Goal: Transaction & Acquisition: Purchase product/service

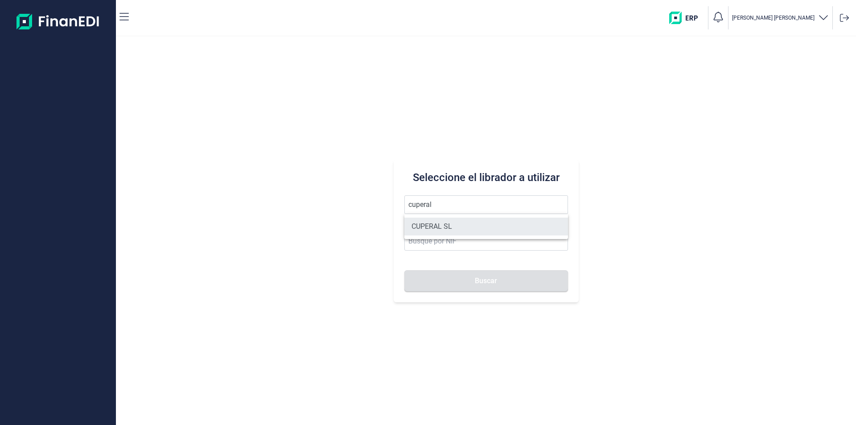
click at [428, 223] on li "CUPERAL SL" at bounding box center [486, 227] width 164 height 18
type input "CUPERAL SL"
type input "B37033271"
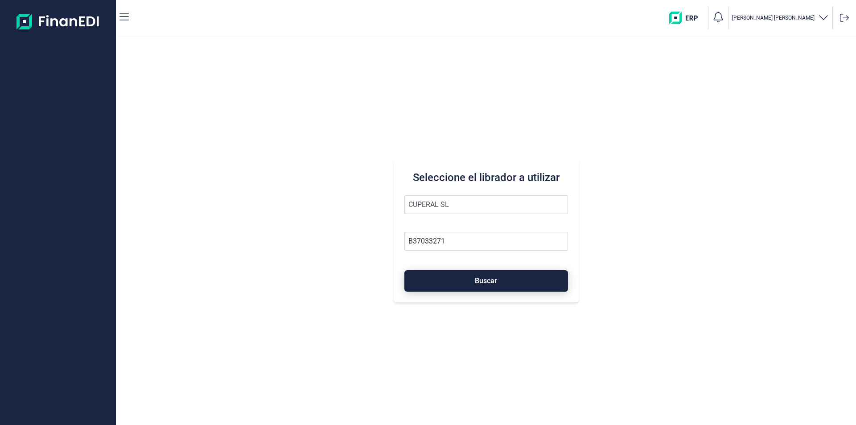
click at [457, 281] on button "Buscar" at bounding box center [486, 280] width 164 height 21
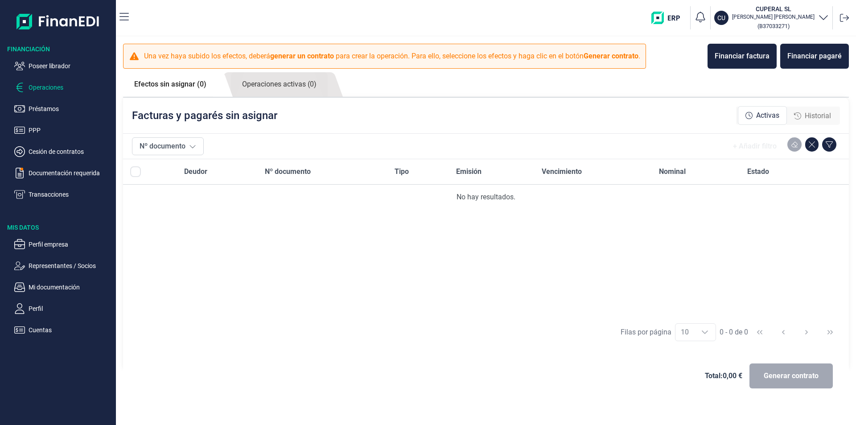
click at [810, 115] on span "Historial" at bounding box center [818, 116] width 26 height 11
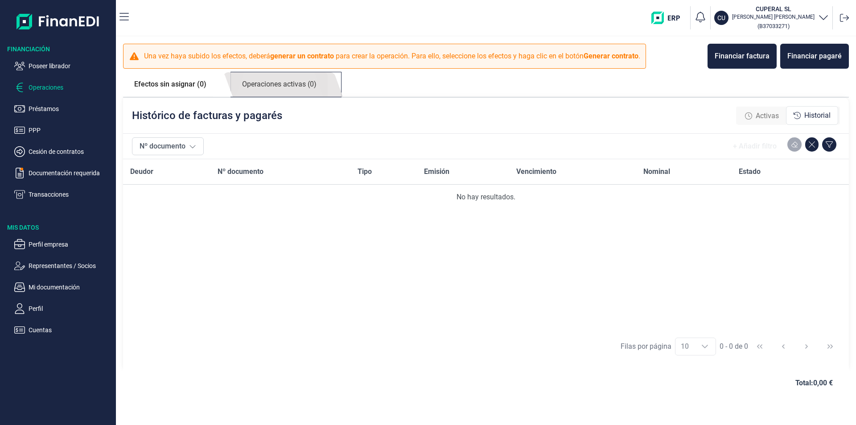
click at [290, 85] on link "Operaciones activas (0)" at bounding box center [279, 84] width 97 height 25
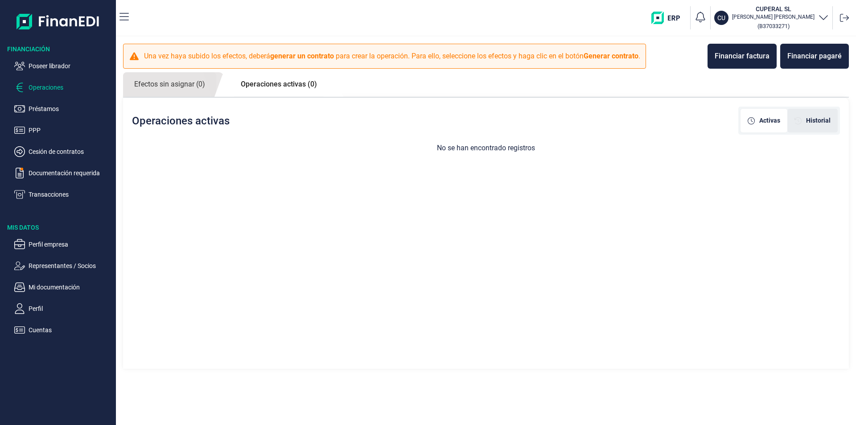
click at [817, 118] on span "Historial" at bounding box center [818, 120] width 25 height 9
click at [50, 108] on p "Préstamos" at bounding box center [71, 108] width 84 height 11
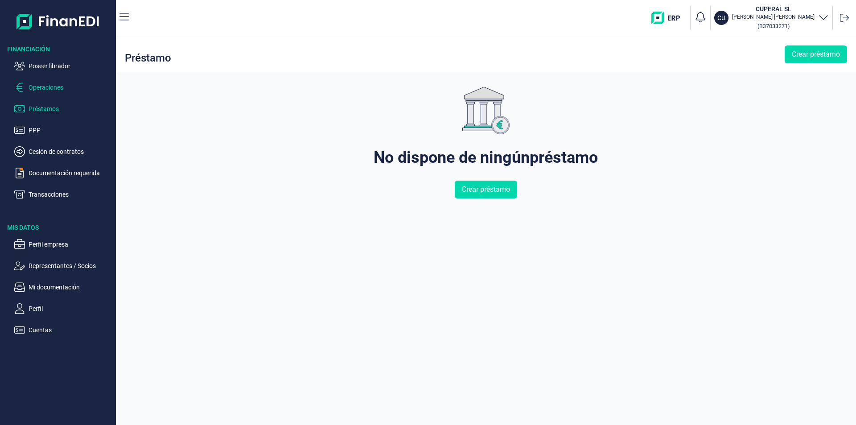
click at [47, 87] on p "Operaciones" at bounding box center [71, 87] width 84 height 11
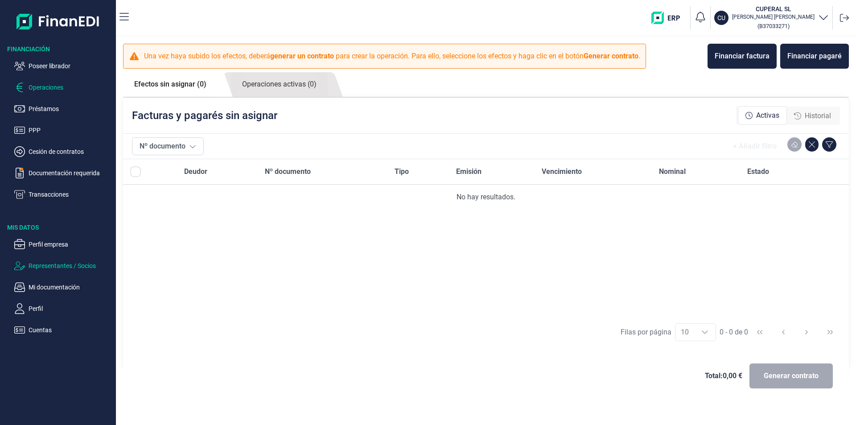
click at [50, 264] on p "Representantes / Socios" at bounding box center [71, 265] width 84 height 11
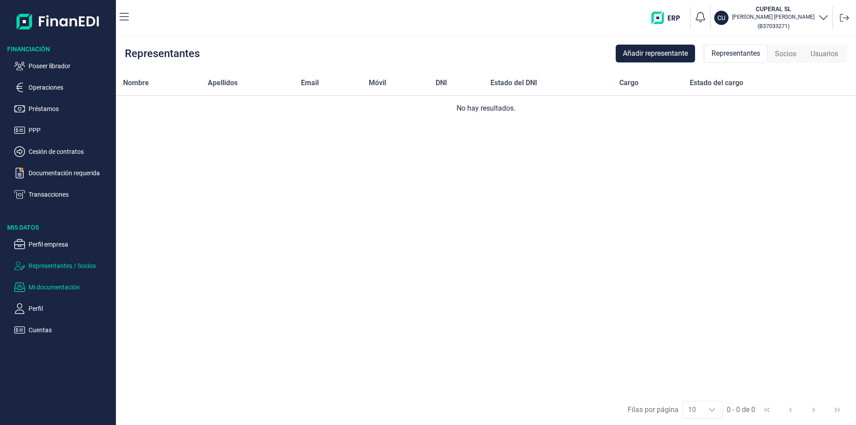
click at [56, 287] on p "Mi documentación" at bounding box center [71, 287] width 84 height 11
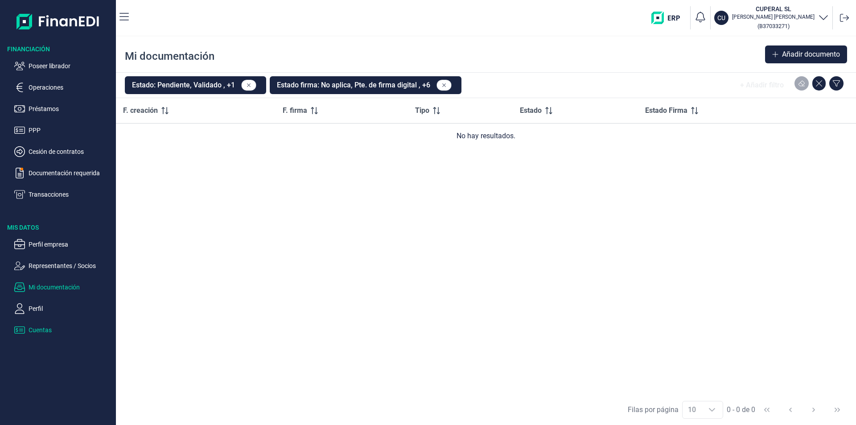
click at [39, 329] on p "Cuentas" at bounding box center [71, 329] width 84 height 11
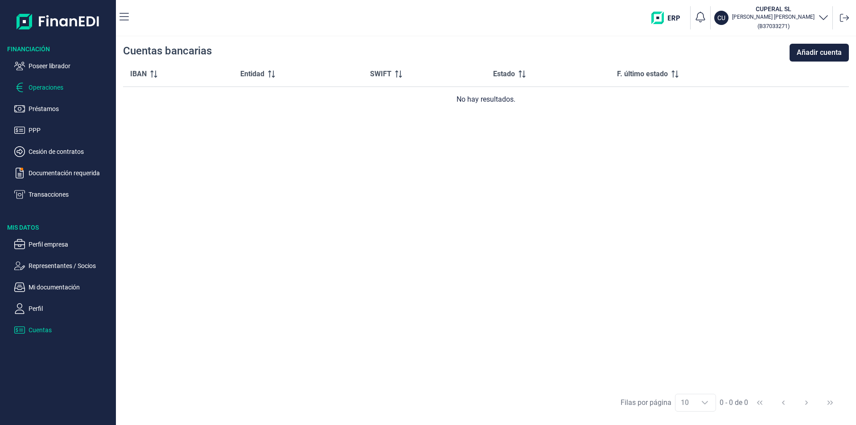
click at [53, 85] on p "Operaciones" at bounding box center [71, 87] width 84 height 11
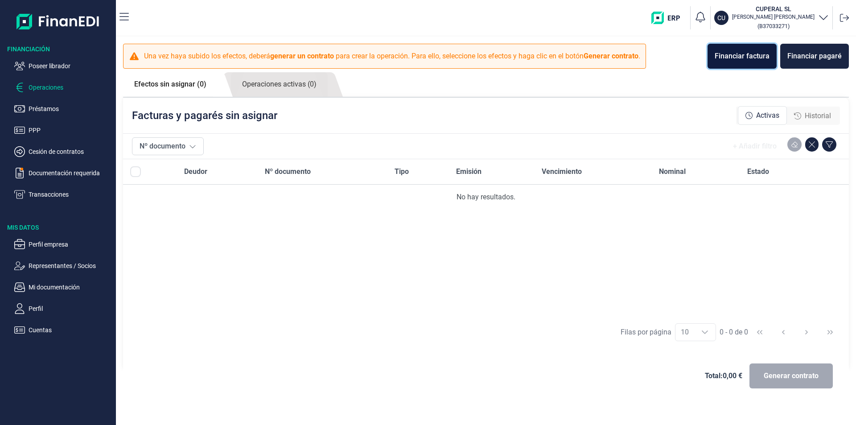
click at [744, 58] on div "Financiar factura" at bounding box center [741, 56] width 55 height 11
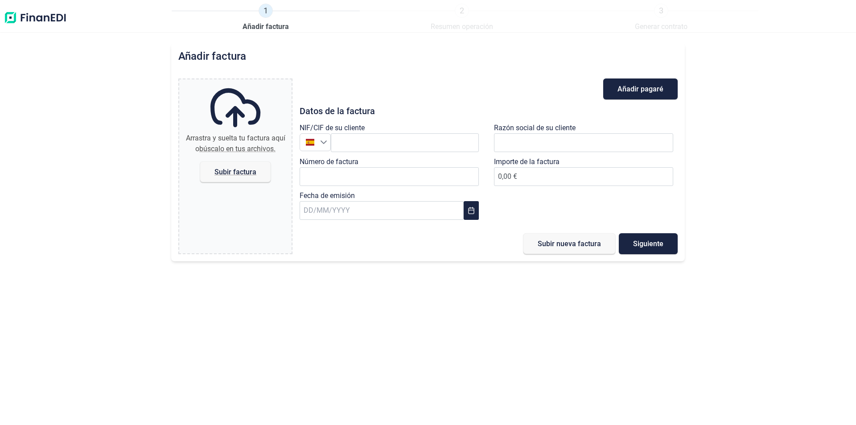
click at [11, 16] on img at bounding box center [35, 18] width 63 height 29
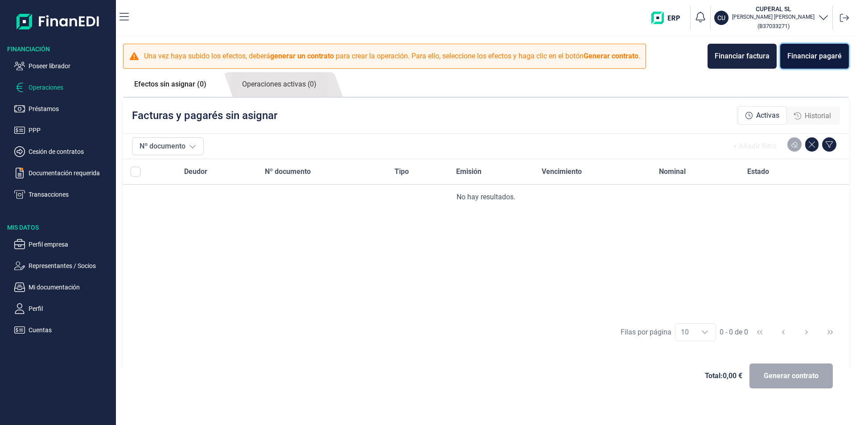
click at [809, 57] on div "Financiar pagaré" at bounding box center [814, 56] width 54 height 11
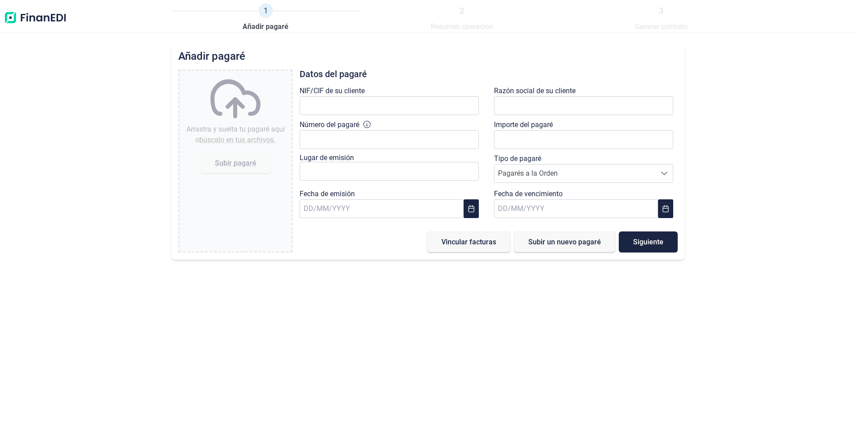
type input "0,00 €"
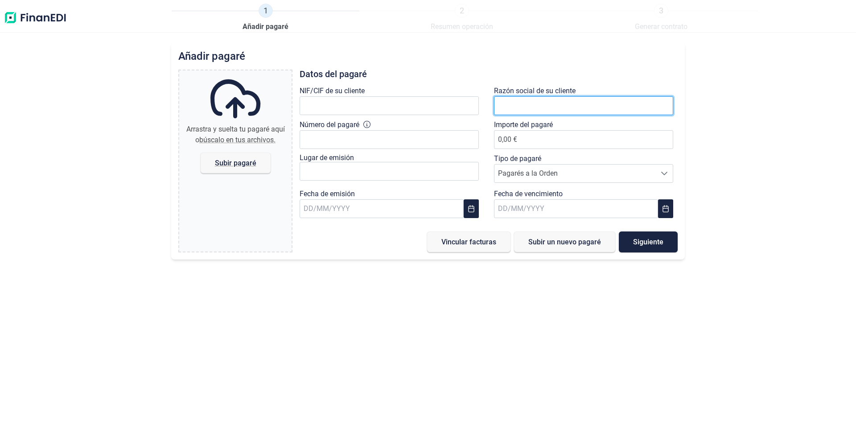
click at [505, 105] on input "text" at bounding box center [583, 105] width 179 height 19
type input "UTREROS 2000"
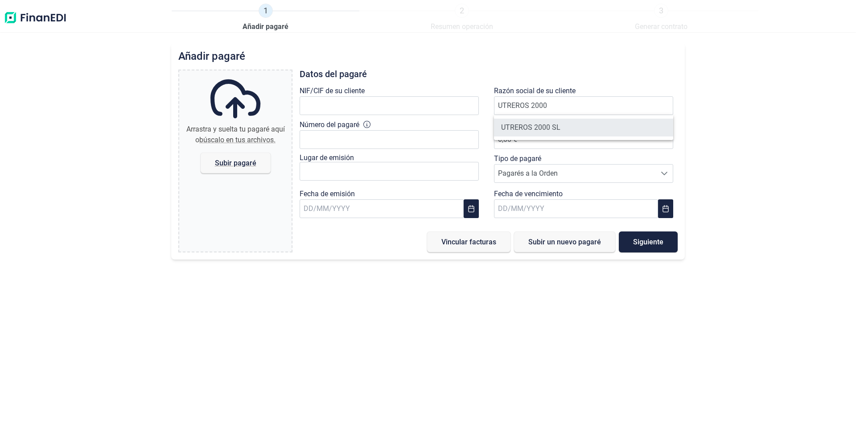
click at [555, 126] on li "UTREROS 2000 SL" at bounding box center [583, 128] width 179 height 18
type input "B47450655"
type input "UTREROS 2000 SL"
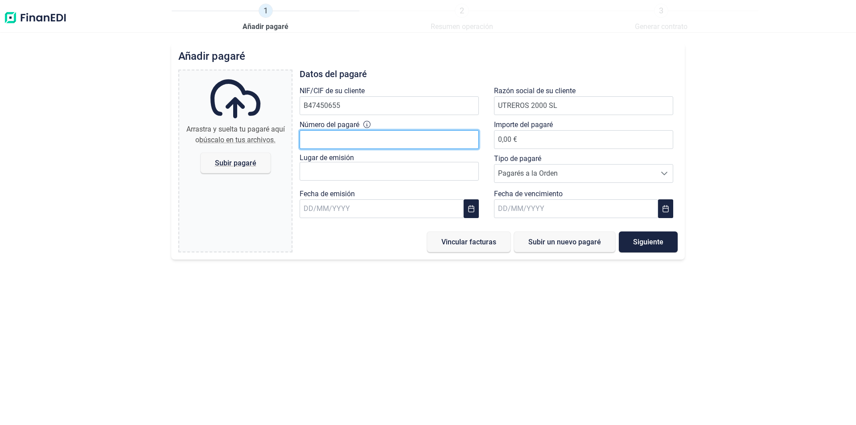
click at [315, 137] on input "Número del pagaré" at bounding box center [389, 139] width 179 height 19
type input "19667093"
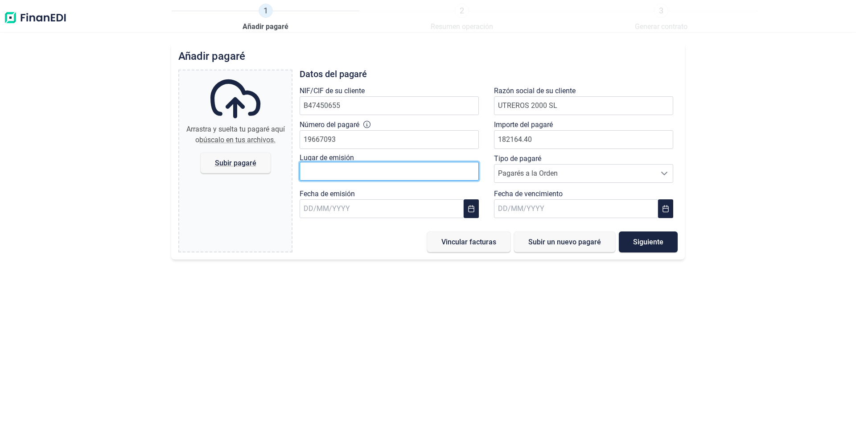
type input "182.164,40 €"
click at [309, 168] on input "text" at bounding box center [389, 171] width 179 height 19
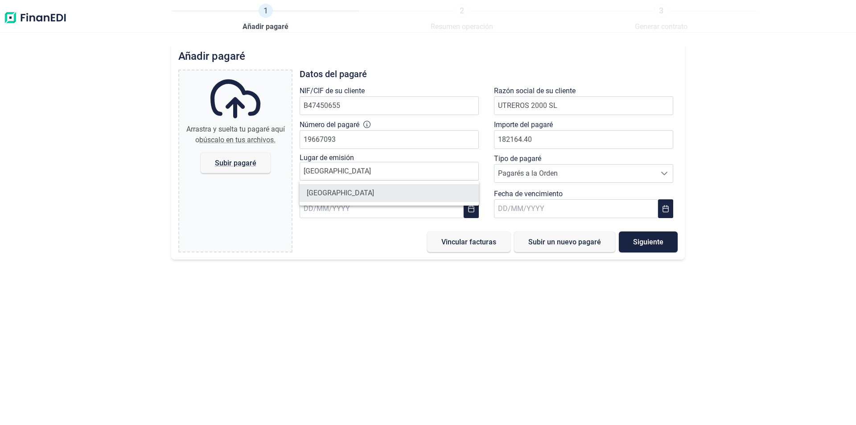
click at [329, 194] on li "[GEOGRAPHIC_DATA]" at bounding box center [389, 193] width 179 height 18
type input "[GEOGRAPHIC_DATA]"
click at [562, 175] on span "Pagarés a la Orden" at bounding box center [574, 173] width 161 height 18
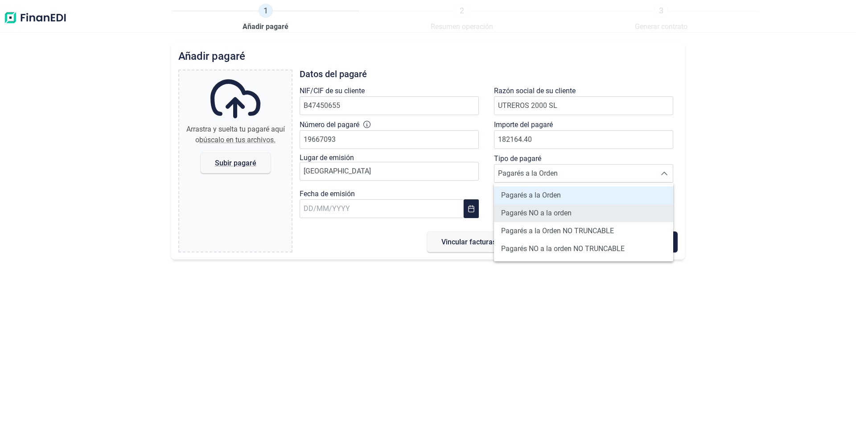
click at [553, 212] on span "Pagarés NO a la orden" at bounding box center [536, 213] width 70 height 11
type input "Pagarés NO a la orden"
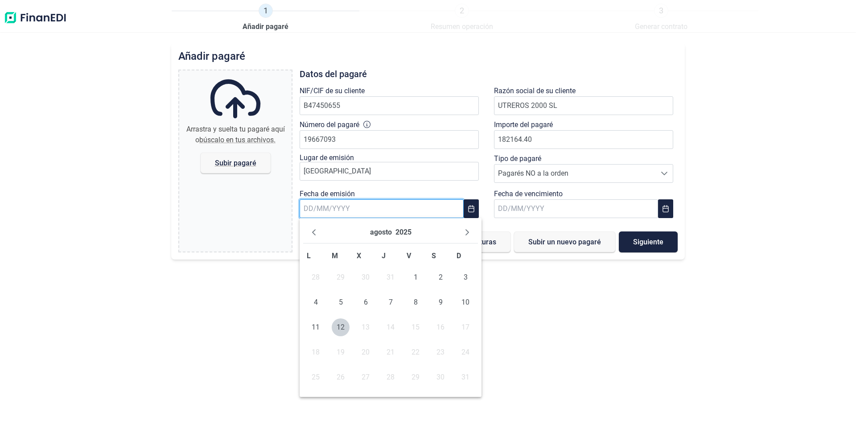
drag, startPoint x: 345, startPoint y: 206, endPoint x: 326, endPoint y: 209, distance: 19.0
click at [344, 206] on input "text" at bounding box center [382, 208] width 164 height 19
click at [416, 274] on span "1" at bounding box center [415, 277] width 18 height 18
type input "[DATE]"
click at [514, 209] on input "text" at bounding box center [576, 208] width 164 height 19
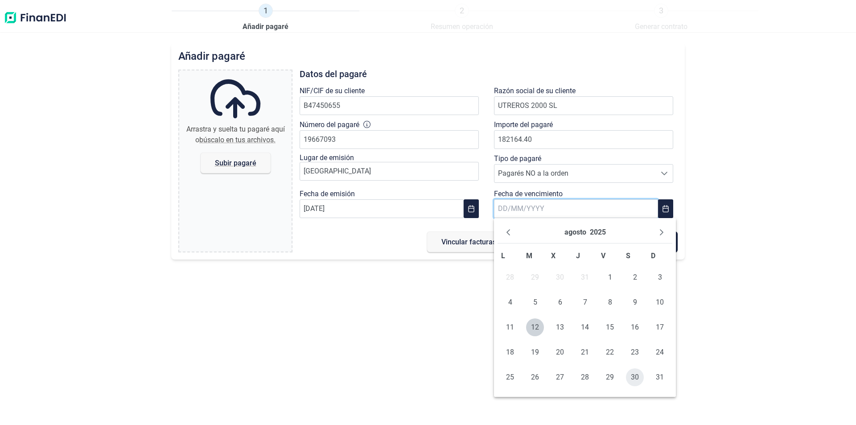
click at [632, 375] on span "30" at bounding box center [635, 377] width 18 height 18
type input "[DATE]"
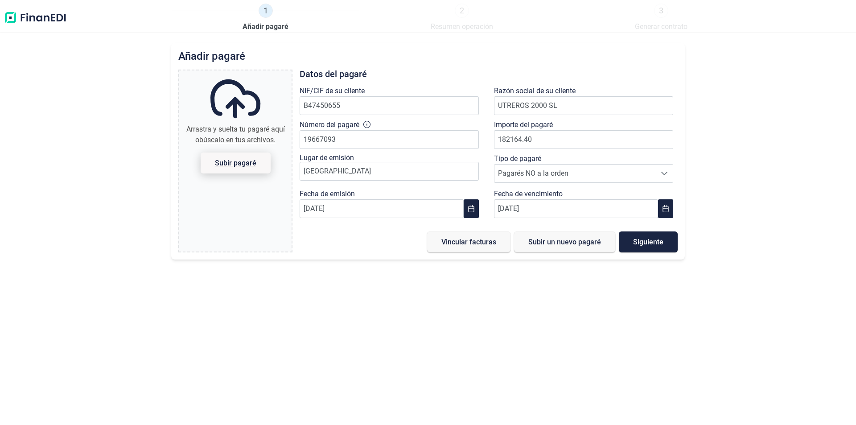
click at [234, 160] on span "Subir pagaré" at bounding box center [235, 163] width 41 height 7
click at [234, 73] on input "Arrastra y suelta tu [PERSON_NAME] aquí o búscalo en tus archivos. [PERSON_NAME]" at bounding box center [235, 71] width 112 height 3
type input "C:\fakepath\WhatsApp Image [DATE] 08.19.26.jpeg"
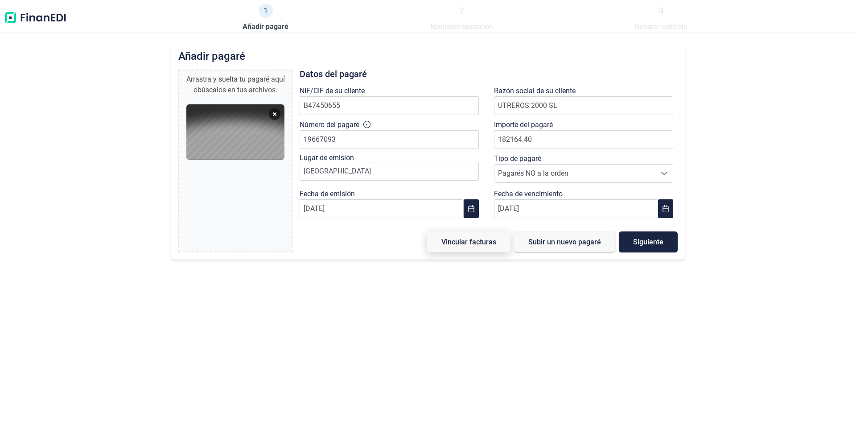
click at [476, 242] on span "Vincular facturas" at bounding box center [468, 241] width 55 height 7
type input "0,00 €"
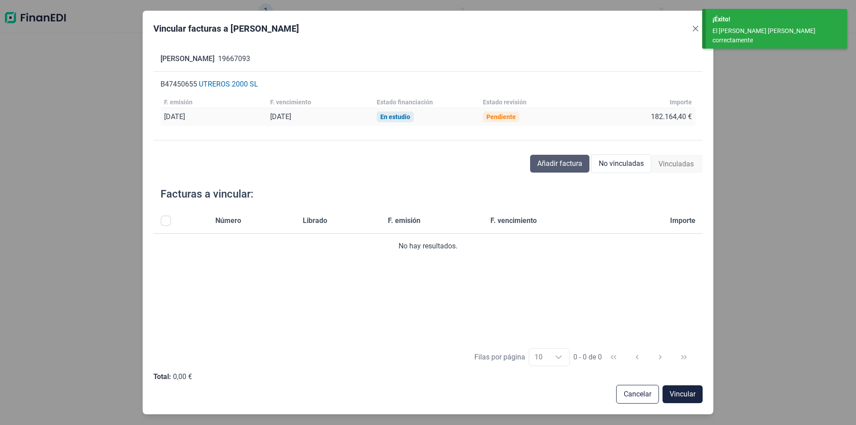
click at [571, 164] on span "Añadir factura" at bounding box center [559, 163] width 45 height 11
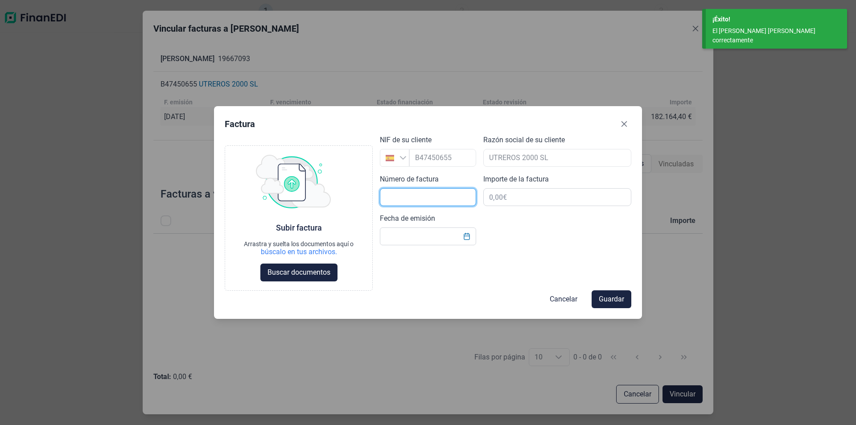
click at [395, 195] on input "text" at bounding box center [428, 197] width 96 height 18
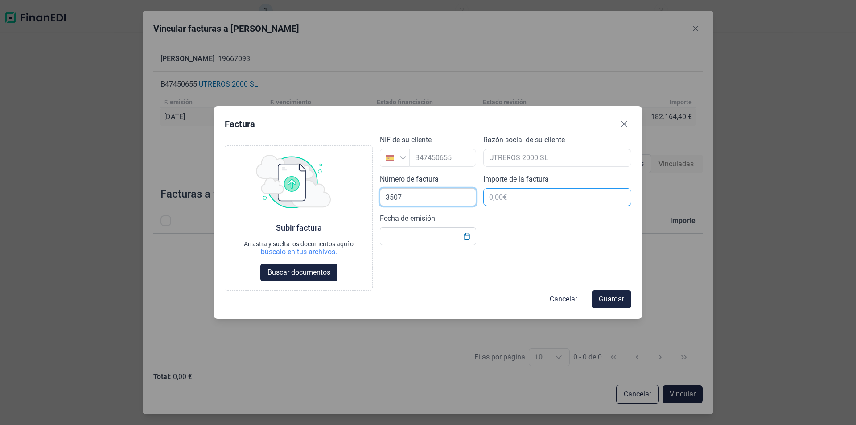
type input "3507"
click at [513, 193] on input "text" at bounding box center [557, 197] width 148 height 18
type input "182.164,40 €"
click at [410, 234] on input "Fecha de emisión" at bounding box center [428, 236] width 96 height 18
click at [396, 236] on input "Fecha de emisión" at bounding box center [428, 236] width 96 height 18
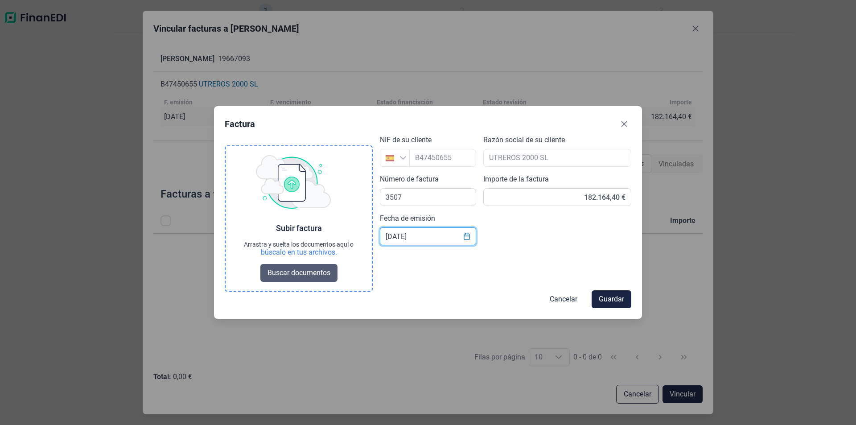
type input "[DATE]"
click at [304, 271] on span "Buscar documentos" at bounding box center [298, 272] width 63 height 11
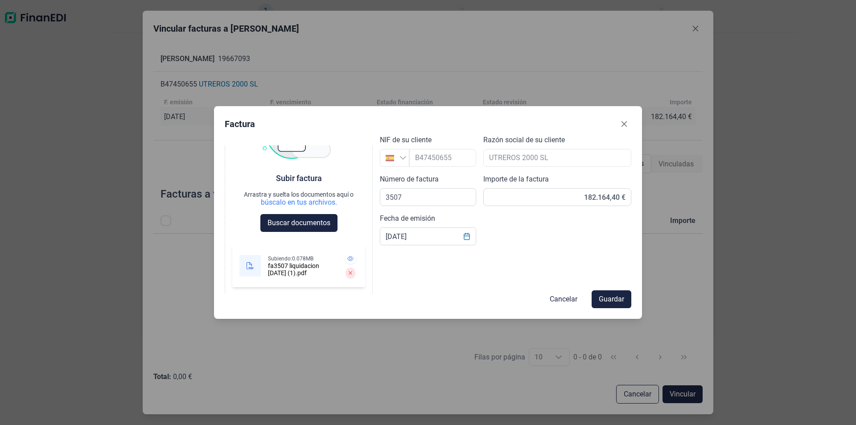
scroll to position [49, 0]
click at [611, 298] on span "Guardar" at bounding box center [611, 299] width 25 height 11
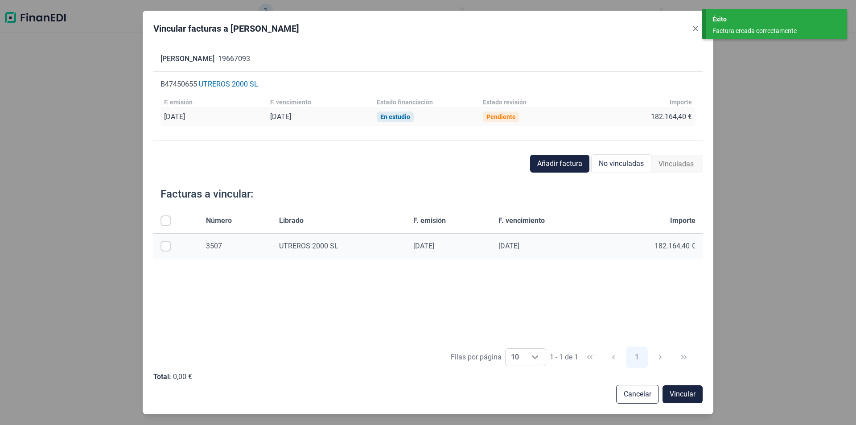
drag, startPoint x: 163, startPoint y: 246, endPoint x: 221, endPoint y: 276, distance: 65.0
click at [164, 246] on input "Row Selected null" at bounding box center [165, 246] width 11 height 11
checkbox input "true"
click at [680, 393] on span "Vincular" at bounding box center [682, 394] width 26 height 11
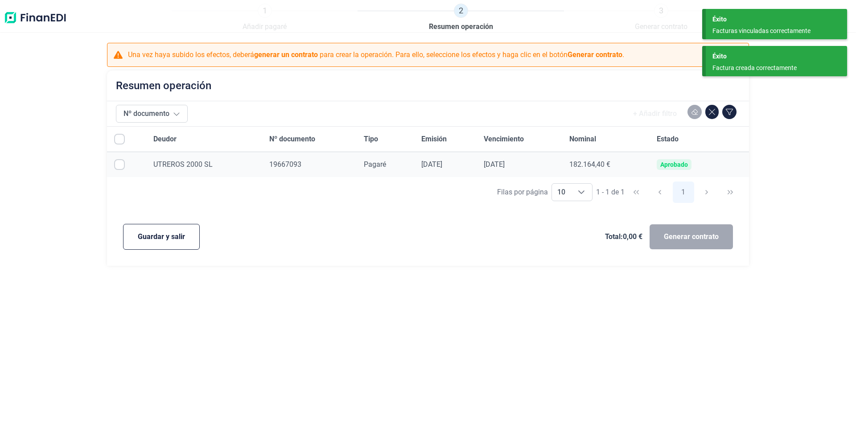
checkbox input "true"
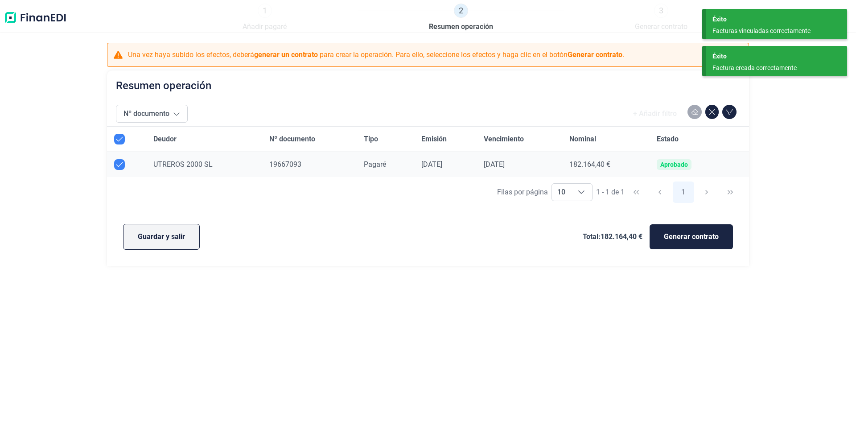
click at [183, 234] on span "Guardar y salir" at bounding box center [161, 236] width 47 height 11
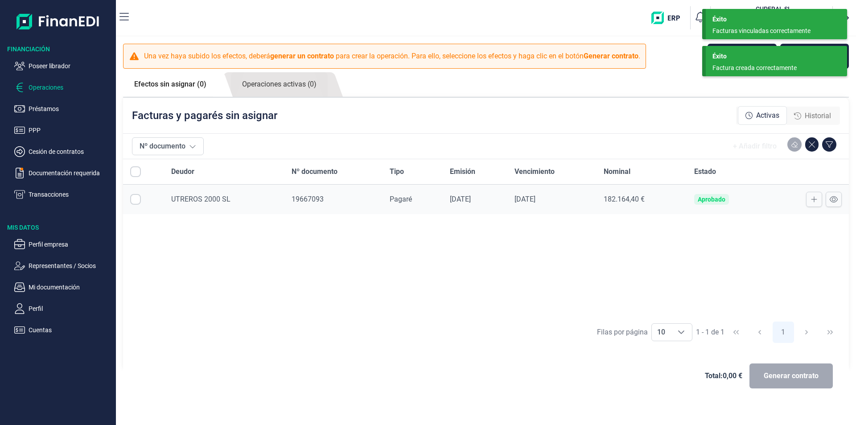
checkbox input "true"
click at [438, 254] on div "Deudor Nº documento Tipo Emisión Vencimiento Nominal Estado UTREROS 2000 SL 196…" at bounding box center [486, 237] width 726 height 157
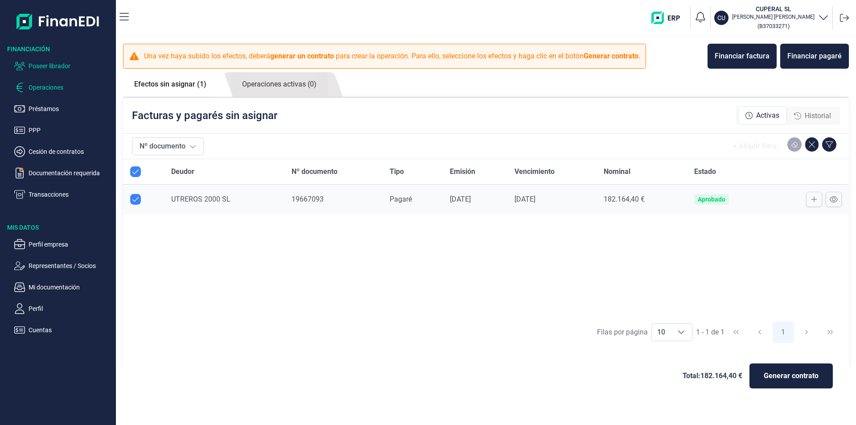
click at [62, 62] on p "Poseer librador" at bounding box center [71, 66] width 84 height 11
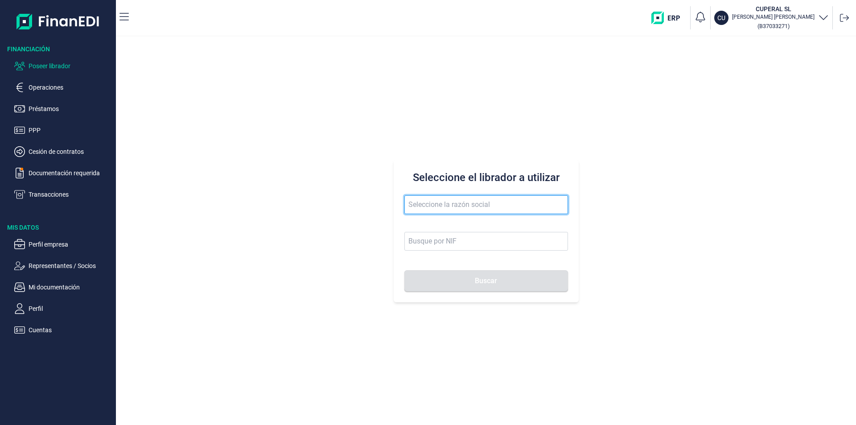
click at [423, 206] on input "text" at bounding box center [486, 204] width 164 height 19
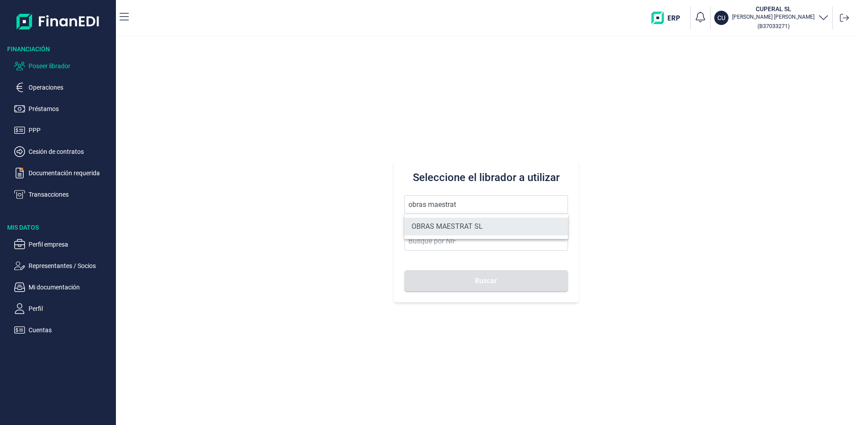
click at [456, 222] on li "OBRAS MAESTRAT SL" at bounding box center [486, 227] width 164 height 18
type input "OBRAS MAESTRAT SL"
type input "B22608277"
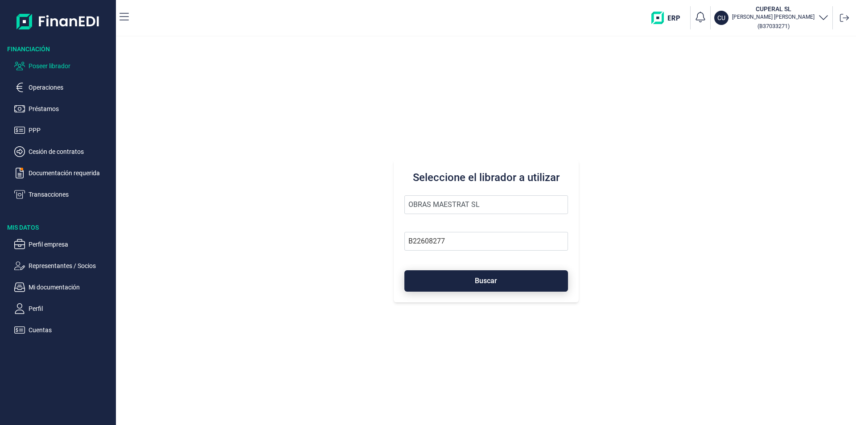
click at [472, 283] on button "Buscar" at bounding box center [486, 280] width 164 height 21
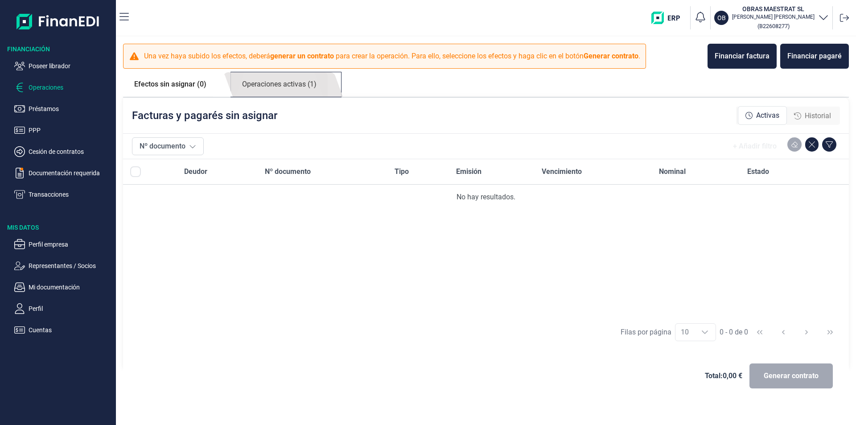
click at [293, 82] on link "Operaciones activas (1)" at bounding box center [279, 84] width 97 height 25
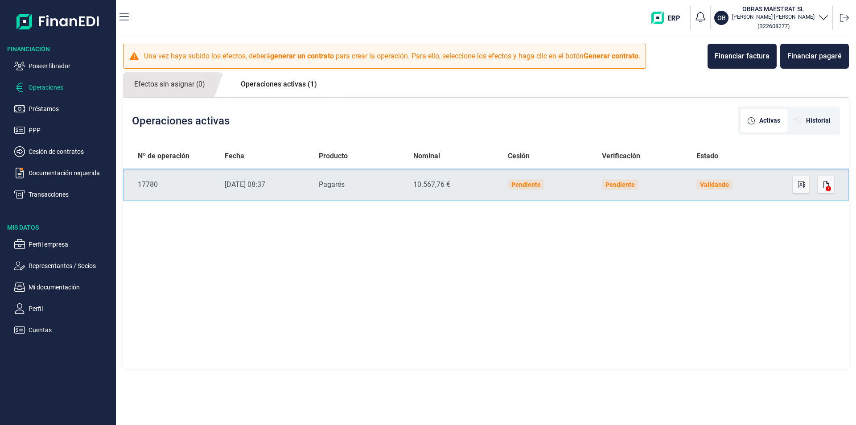
click at [722, 185] on div "Validando" at bounding box center [714, 184] width 29 height 7
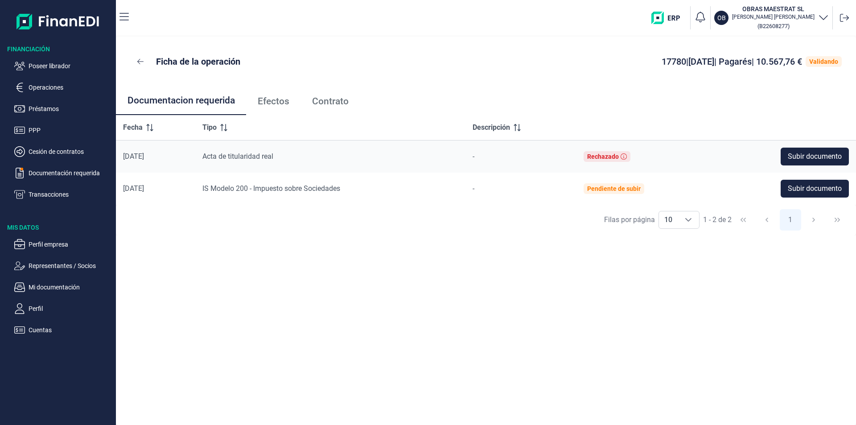
click at [279, 103] on span "Efectos" at bounding box center [274, 101] width 32 height 9
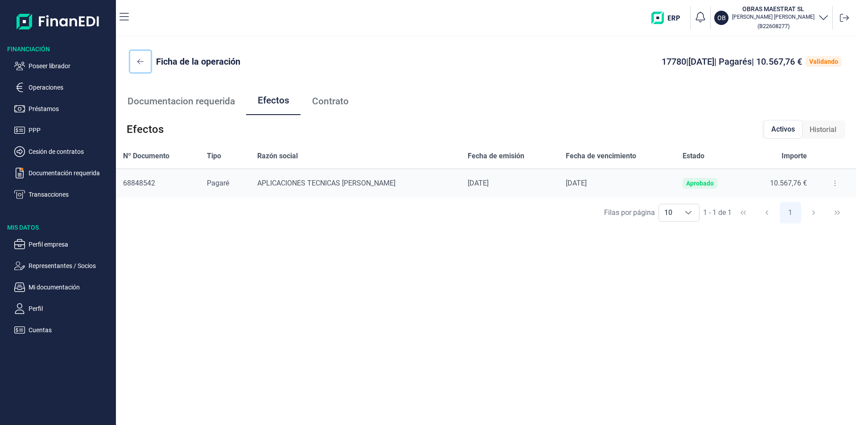
click at [137, 60] on icon at bounding box center [140, 61] width 6 height 7
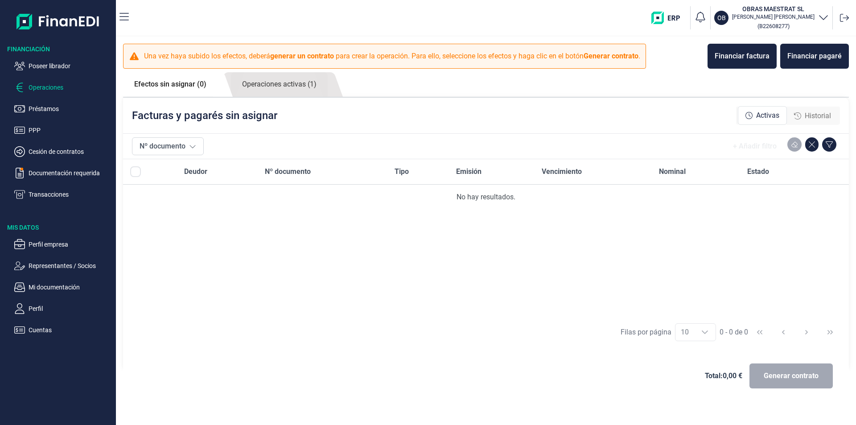
click at [197, 86] on link "Efectos sin asignar (0)" at bounding box center [170, 84] width 94 height 24
click at [812, 108] on div "Historial" at bounding box center [812, 116] width 51 height 18
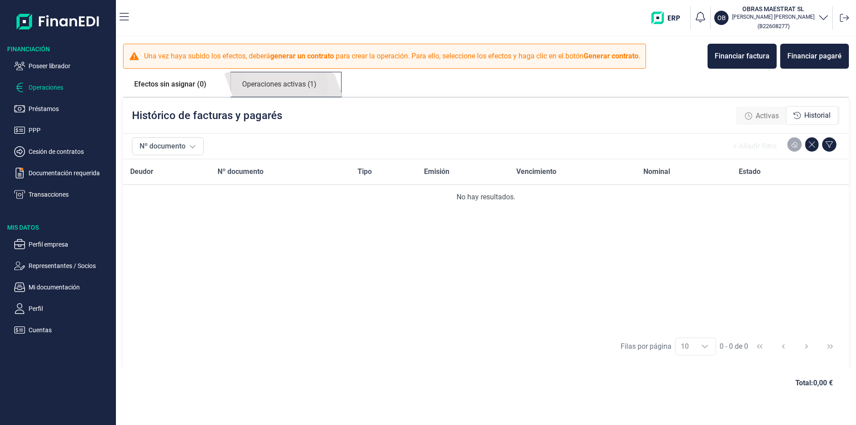
click at [300, 86] on link "Operaciones activas (1)" at bounding box center [279, 84] width 97 height 25
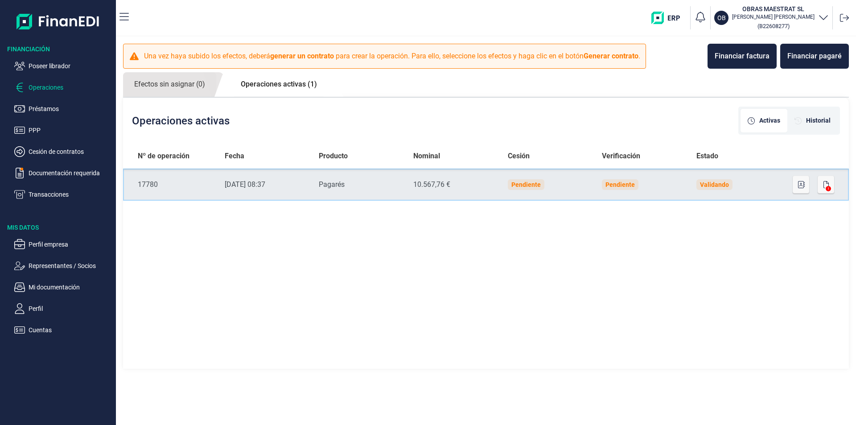
click at [760, 183] on td "Validando" at bounding box center [736, 184] width 94 height 32
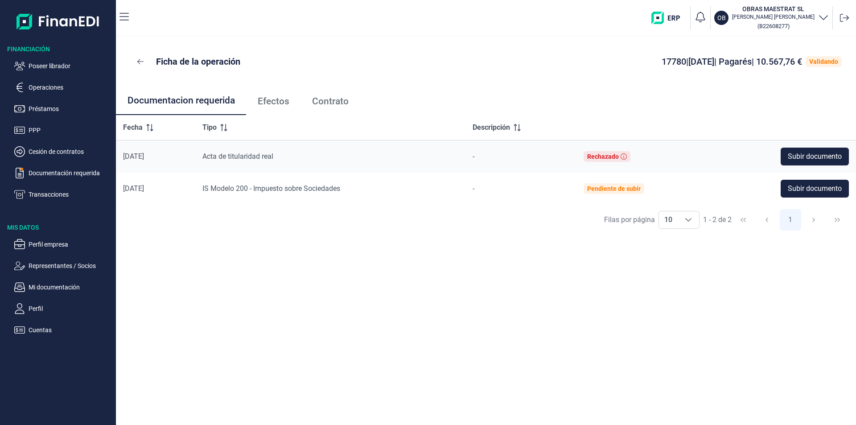
click at [276, 101] on span "Efectos" at bounding box center [274, 101] width 32 height 9
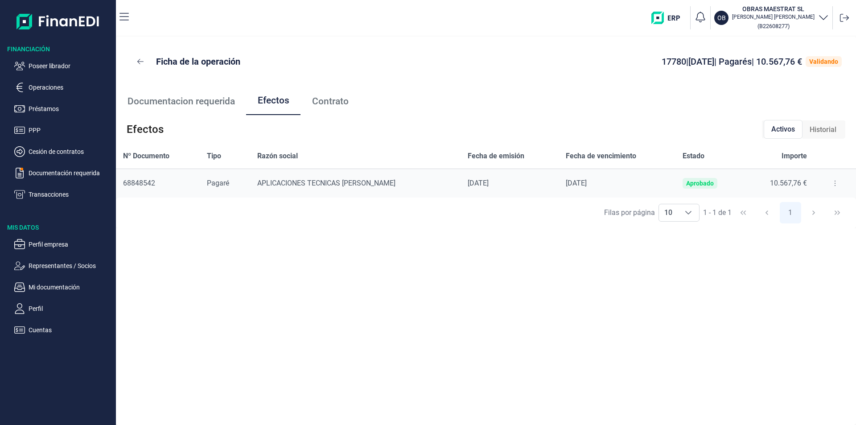
click at [834, 182] on icon at bounding box center [835, 183] width 2 height 7
click at [803, 207] on span "Detalles efecto" at bounding box center [805, 205] width 41 height 9
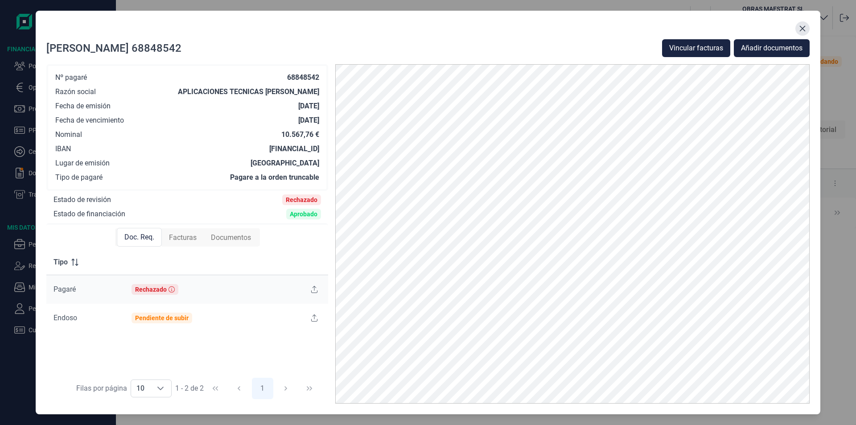
click at [800, 28] on icon "Close" at bounding box center [802, 28] width 7 height 7
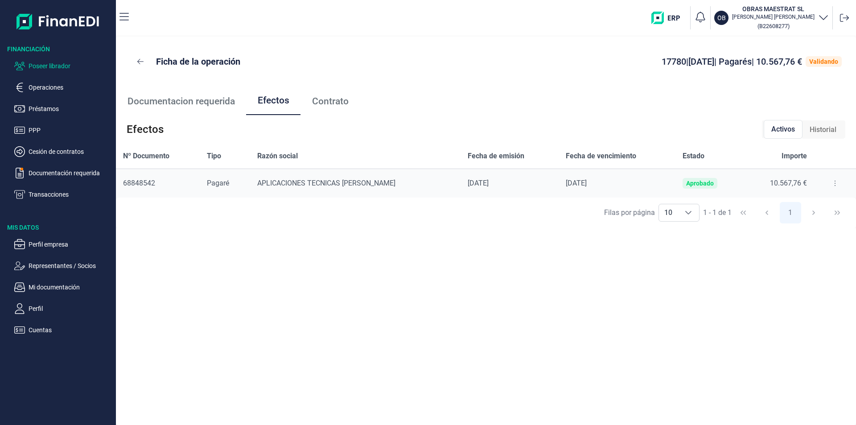
click at [58, 66] on p "Poseer librador" at bounding box center [71, 66] width 84 height 11
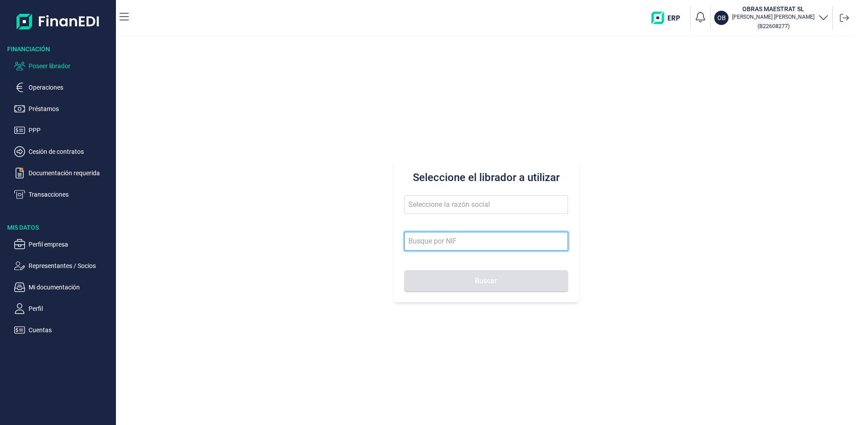
click at [420, 243] on input at bounding box center [486, 241] width 164 height 19
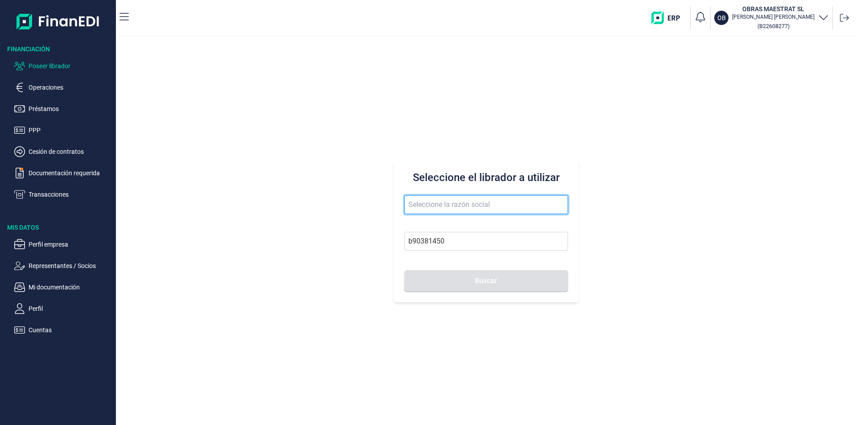
click at [429, 202] on input "text" at bounding box center [486, 204] width 164 height 19
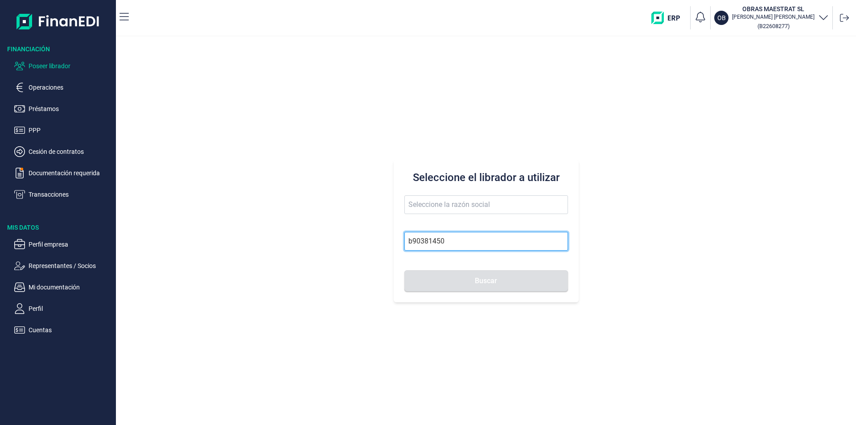
drag, startPoint x: 422, startPoint y: 238, endPoint x: 441, endPoint y: 245, distance: 20.3
click at [423, 239] on input "b90381450" at bounding box center [486, 241] width 164 height 19
drag, startPoint x: 443, startPoint y: 241, endPoint x: 451, endPoint y: 242, distance: 8.6
click at [443, 241] on input "b90381450" at bounding box center [486, 241] width 164 height 19
click at [451, 242] on input "b90381450" at bounding box center [486, 241] width 164 height 19
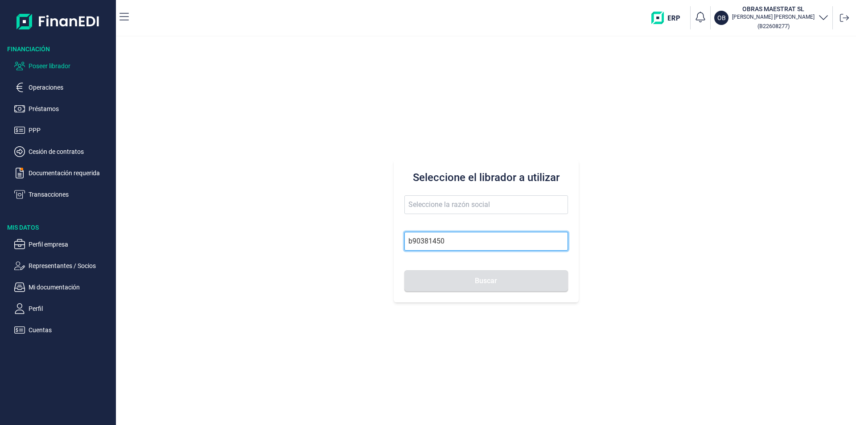
click at [412, 240] on input "b90381450" at bounding box center [486, 241] width 164 height 19
click at [427, 241] on input "b90381450" at bounding box center [486, 241] width 164 height 19
click at [436, 241] on input "b90381450" at bounding box center [486, 241] width 164 height 19
drag, startPoint x: 448, startPoint y: 241, endPoint x: 402, endPoint y: 238, distance: 45.6
click at [402, 238] on div "Seleccione el librador a utilizar b90381450 Buscar" at bounding box center [486, 231] width 185 height 143
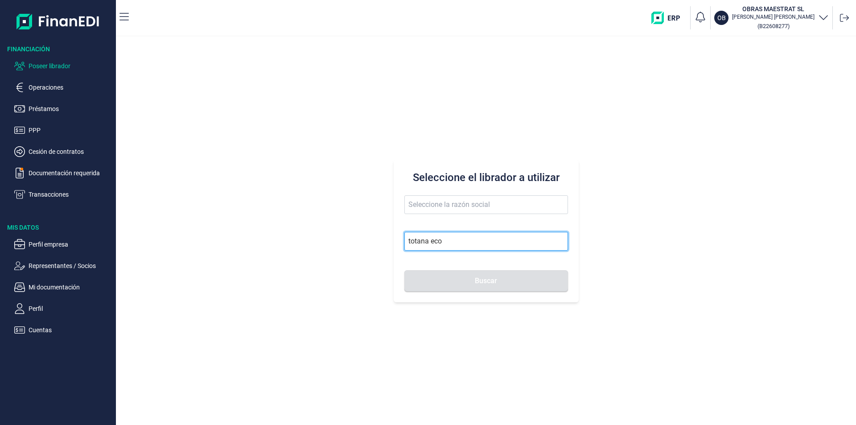
click at [415, 238] on input "totana eco" at bounding box center [486, 241] width 164 height 19
drag, startPoint x: 452, startPoint y: 240, endPoint x: 395, endPoint y: 238, distance: 57.5
click at [395, 238] on div "Seleccione el librador a utilizar totana eco Buscar" at bounding box center [486, 231] width 185 height 143
type input "[PERSON_NAME] gon"
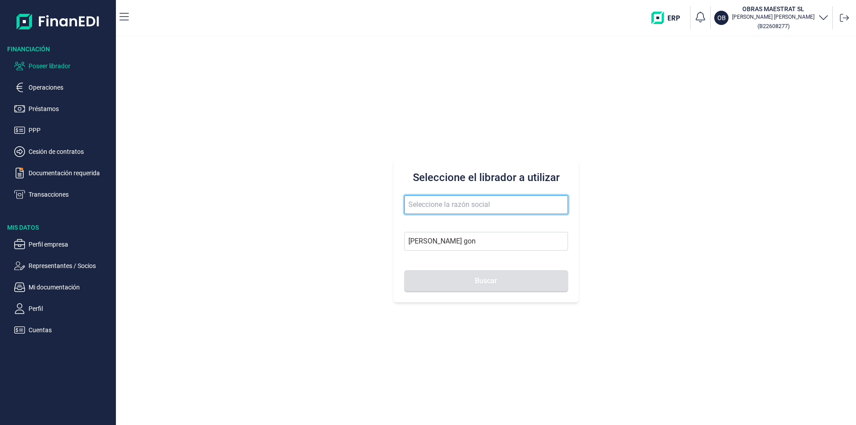
click at [445, 206] on input "text" at bounding box center [486, 204] width 164 height 19
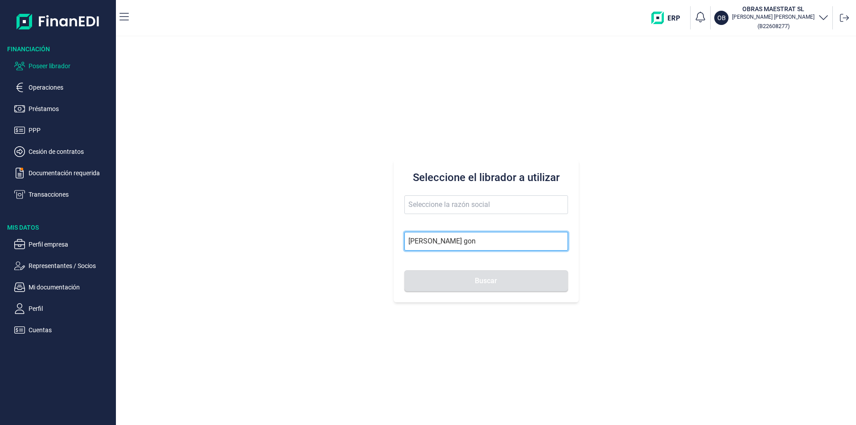
click at [458, 238] on input "[PERSON_NAME] gon" at bounding box center [486, 241] width 164 height 19
click at [479, 240] on input "[PERSON_NAME] gon" at bounding box center [486, 241] width 164 height 19
drag, startPoint x: 487, startPoint y: 238, endPoint x: 386, endPoint y: 234, distance: 101.3
click at [386, 234] on div "Seleccione el librador a utilizar [PERSON_NAME] gon Buscar" at bounding box center [486, 231] width 740 height 388
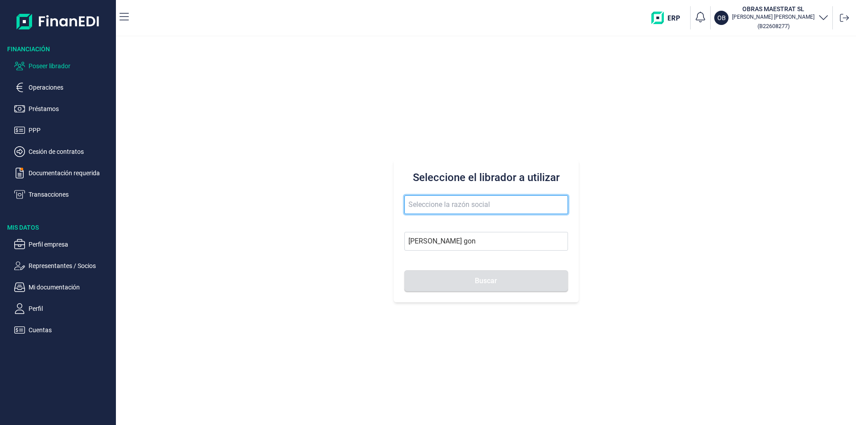
click at [421, 208] on input "text" at bounding box center [486, 204] width 164 height 19
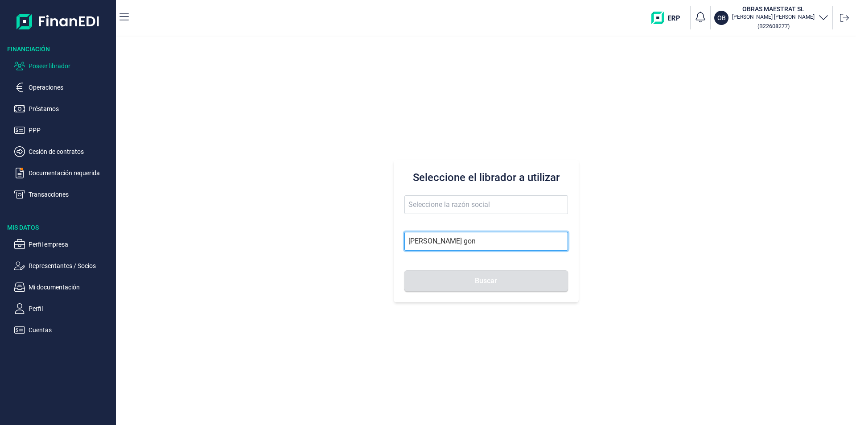
drag, startPoint x: 472, startPoint y: 239, endPoint x: 375, endPoint y: 229, distance: 96.8
click at [375, 229] on div "Seleccione el librador a utilizar [PERSON_NAME] gon Buscar" at bounding box center [486, 231] width 740 height 388
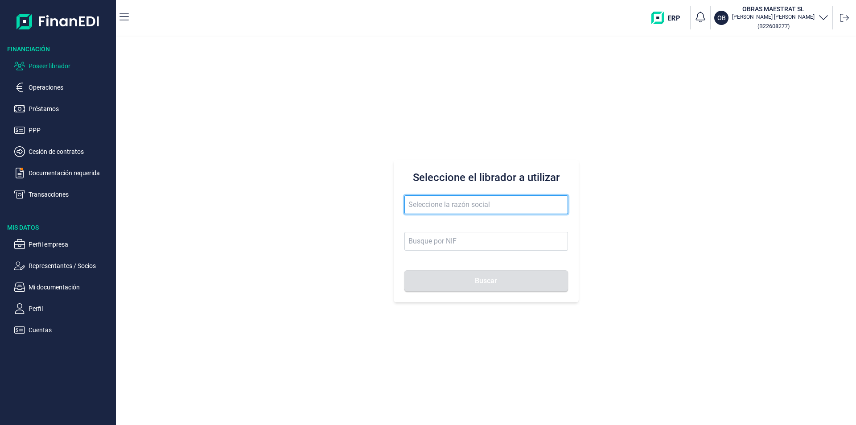
click at [422, 205] on input "text" at bounding box center [486, 204] width 164 height 19
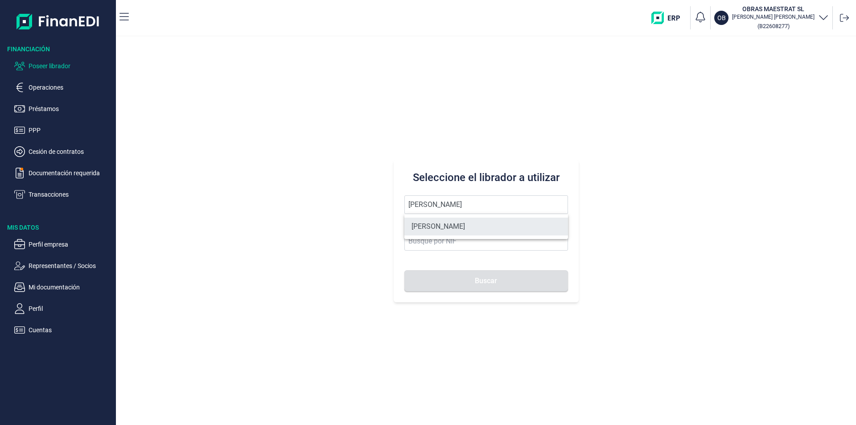
click at [441, 224] on li "[PERSON_NAME]" at bounding box center [486, 227] width 164 height 18
type input "[PERSON_NAME]"
type input "60520338R"
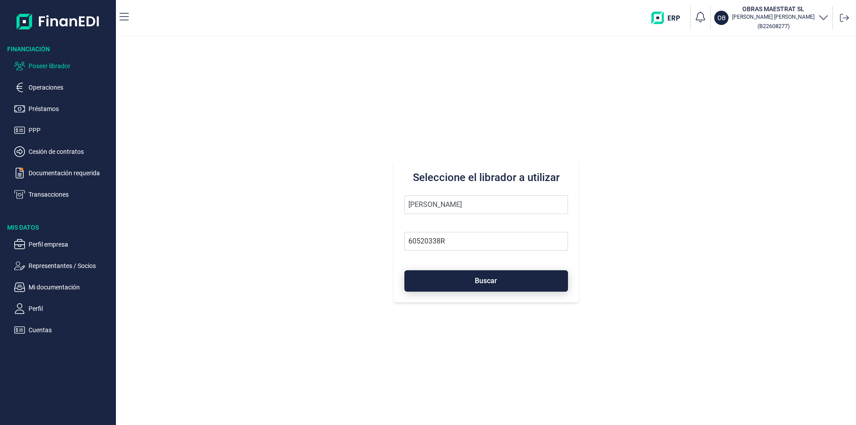
click at [458, 279] on button "Buscar" at bounding box center [486, 280] width 164 height 21
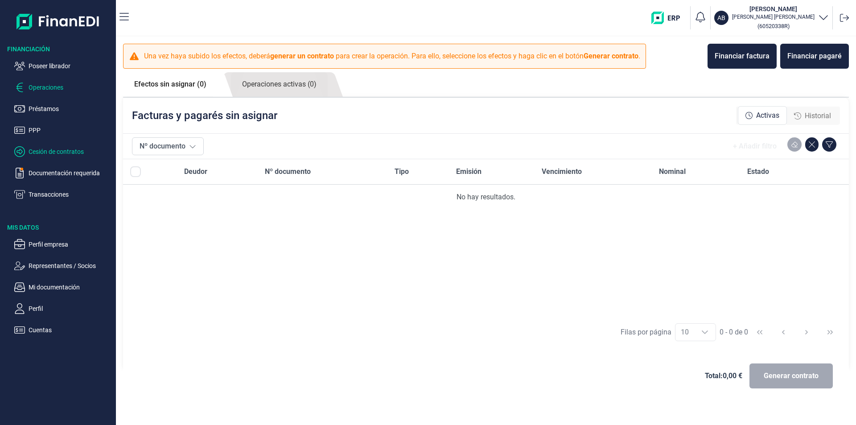
click at [59, 150] on p "Cesión de contratos" at bounding box center [71, 151] width 84 height 11
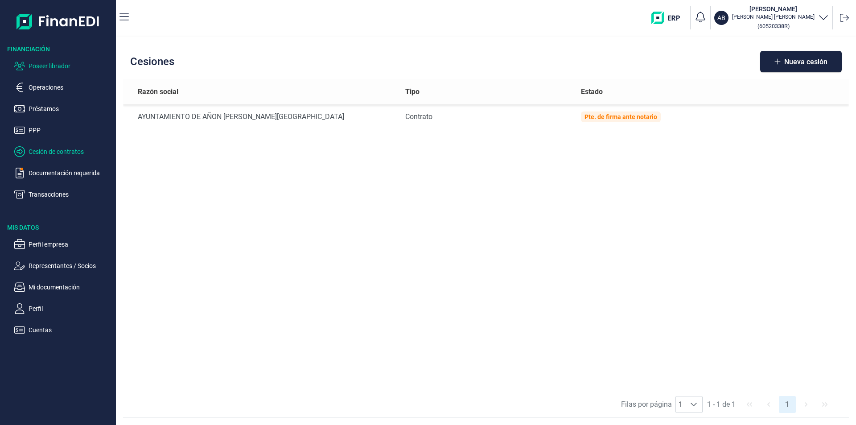
click at [54, 66] on p "Poseer librador" at bounding box center [71, 66] width 84 height 11
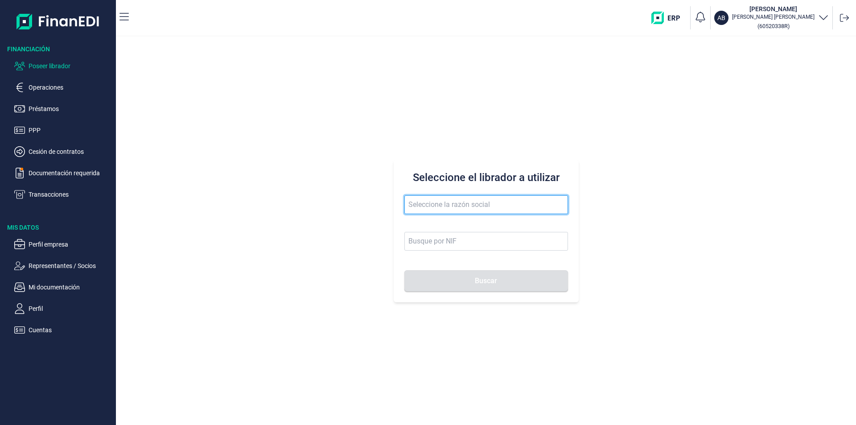
click at [409, 201] on input "text" at bounding box center [486, 204] width 164 height 19
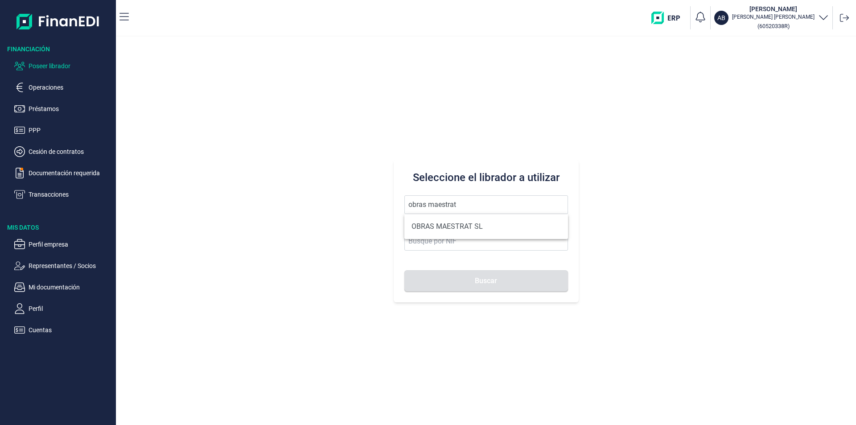
click at [439, 230] on li "OBRAS MAESTRAT SL" at bounding box center [486, 227] width 164 height 18
type input "OBRAS MAESTRAT SL"
type input "B22608277"
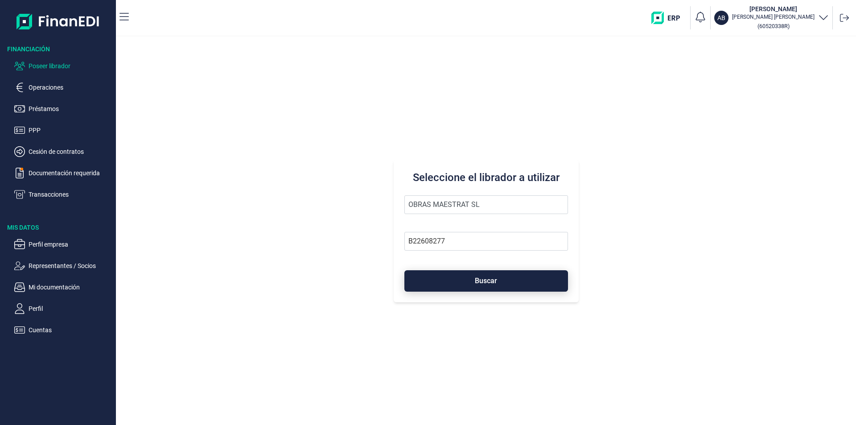
click at [468, 280] on button "Buscar" at bounding box center [486, 280] width 164 height 21
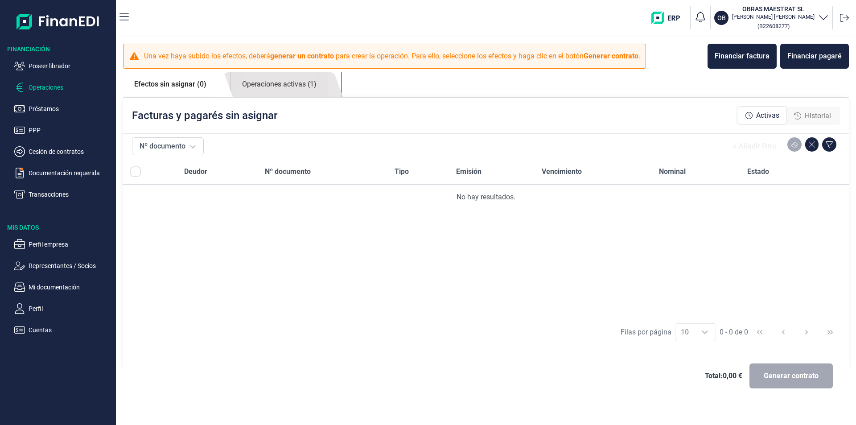
click at [259, 85] on link "Operaciones activas (1)" at bounding box center [279, 84] width 97 height 25
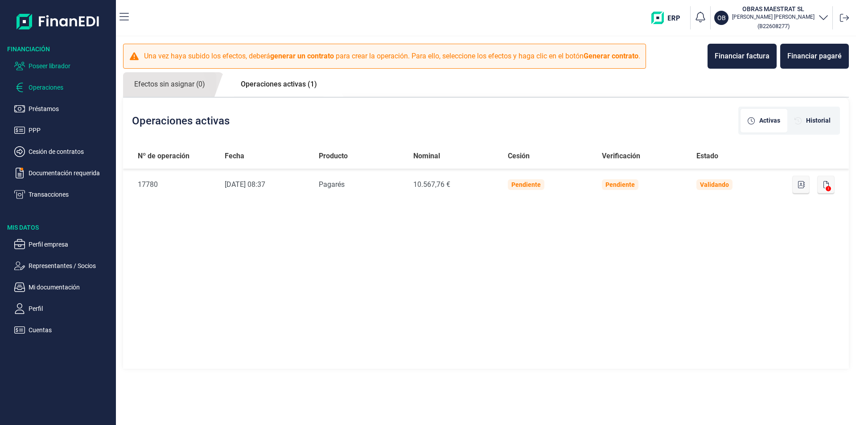
click at [46, 63] on p "Poseer librador" at bounding box center [71, 66] width 84 height 11
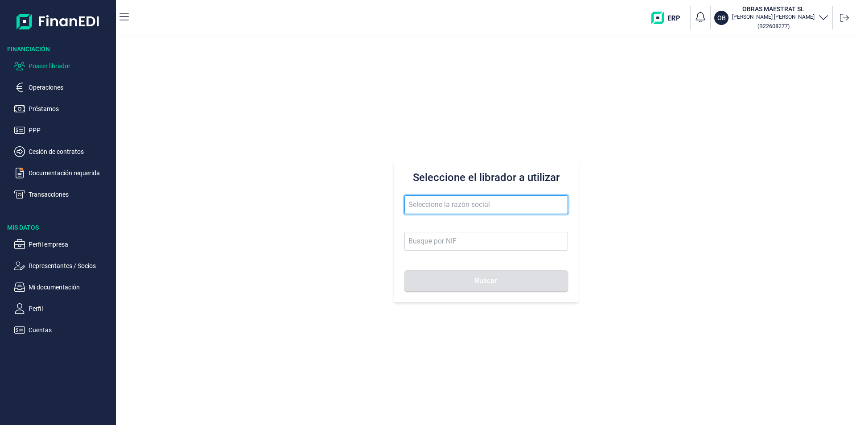
click at [412, 202] on input "text" at bounding box center [486, 204] width 164 height 19
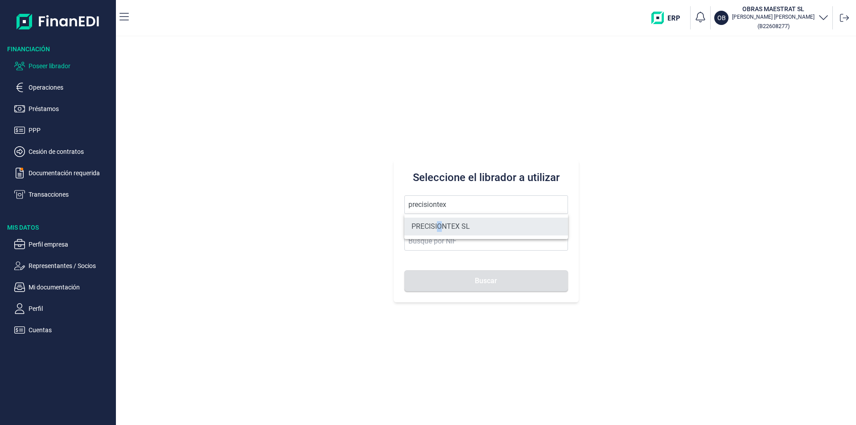
click at [439, 227] on li "PRECISIONTEX SL" at bounding box center [486, 227] width 164 height 18
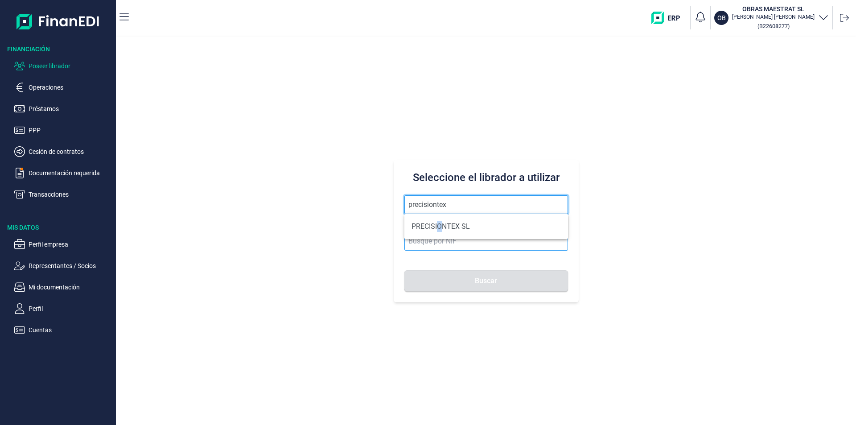
type input "PRECISIONTEX SL"
type input "B97183255"
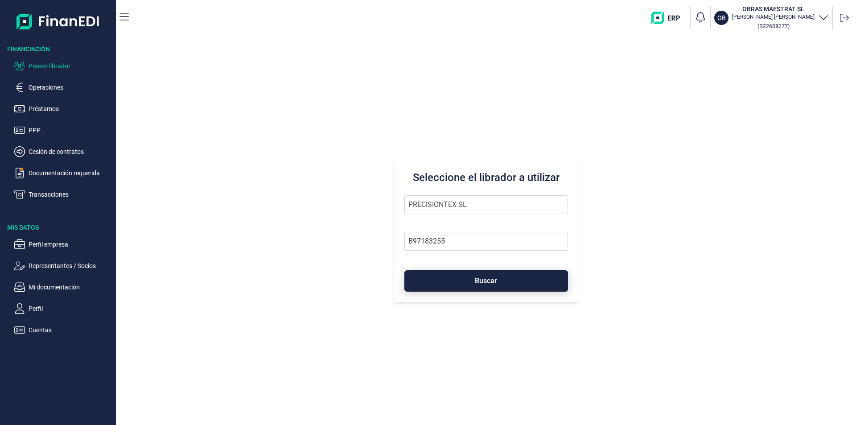
click at [460, 281] on button "Buscar" at bounding box center [486, 280] width 164 height 21
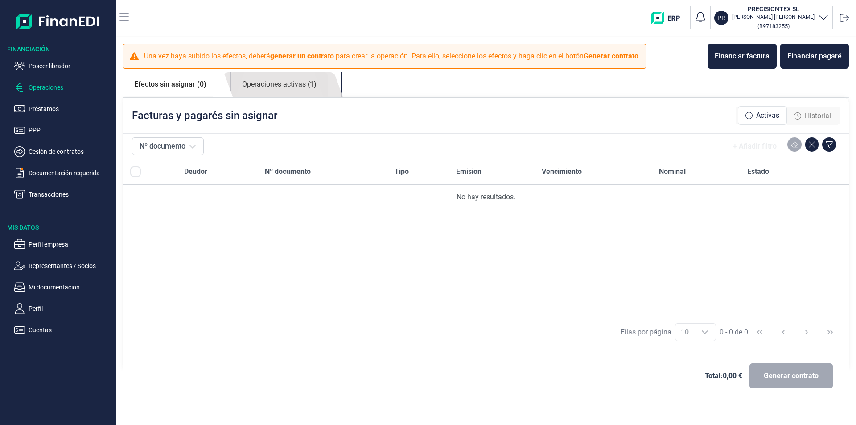
click at [283, 85] on link "Operaciones activas (1)" at bounding box center [279, 84] width 97 height 25
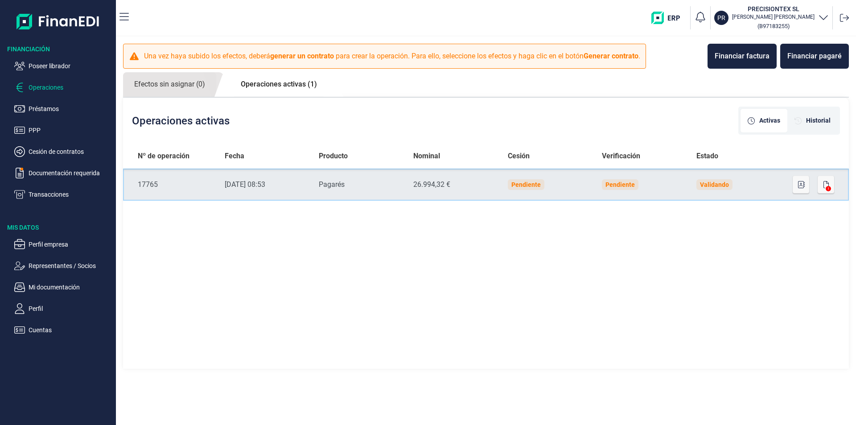
click at [776, 181] on td "Validando" at bounding box center [736, 184] width 94 height 32
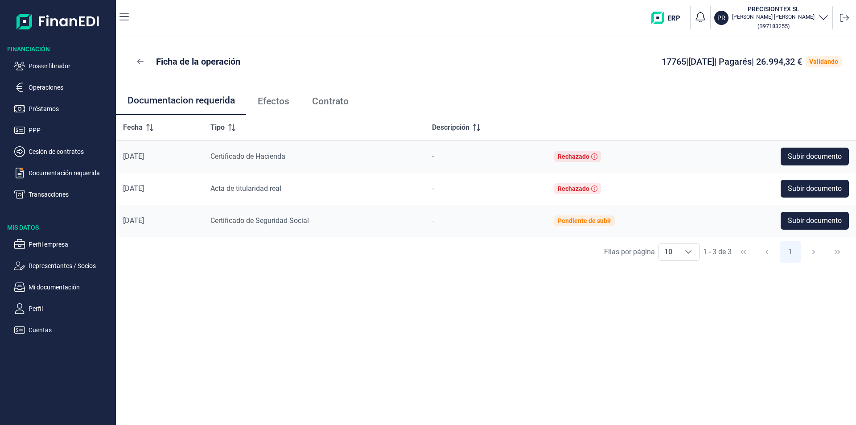
click at [276, 101] on span "Efectos" at bounding box center [274, 101] width 32 height 9
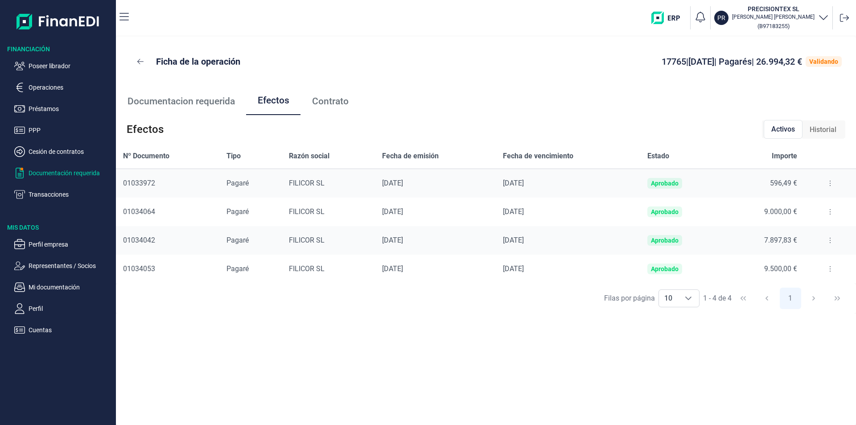
click at [62, 174] on p "Documentación requerida" at bounding box center [71, 173] width 84 height 11
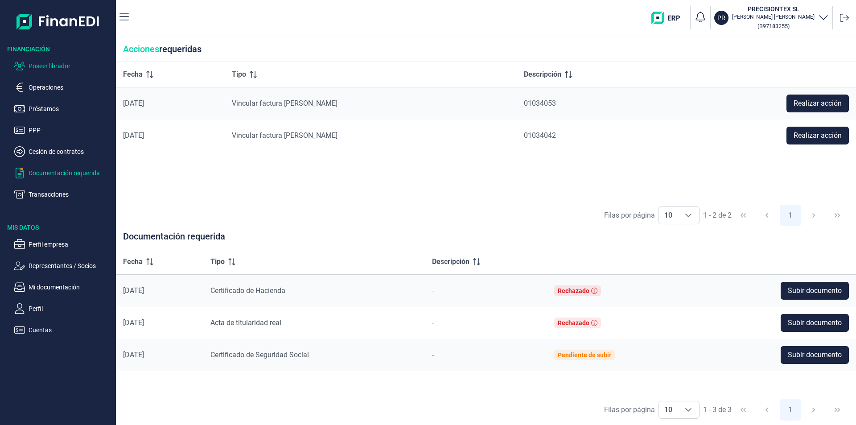
click at [64, 64] on p "Poseer librador" at bounding box center [71, 66] width 84 height 11
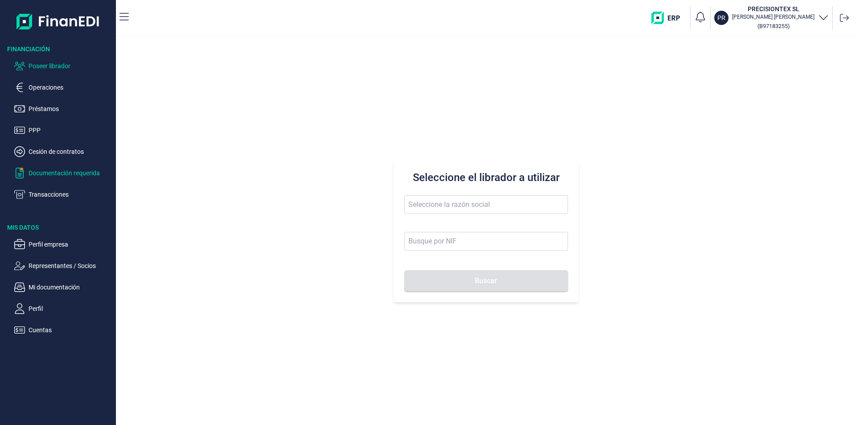
click at [64, 174] on p "Documentación requerida" at bounding box center [71, 173] width 84 height 11
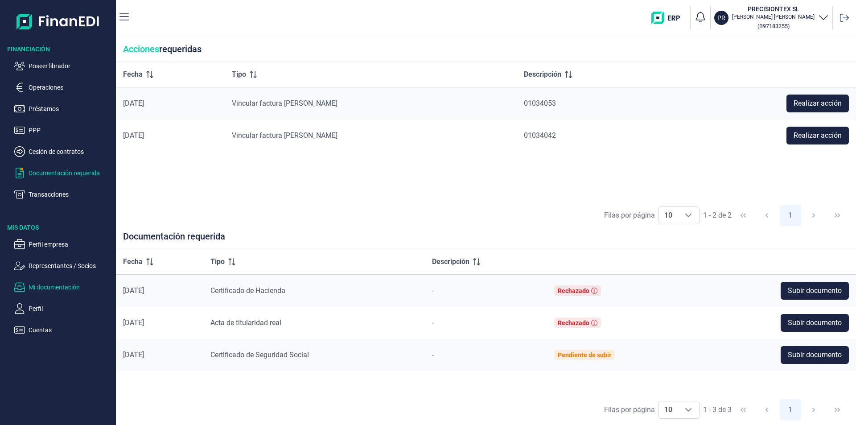
click at [75, 286] on p "Mi documentación" at bounding box center [71, 287] width 84 height 11
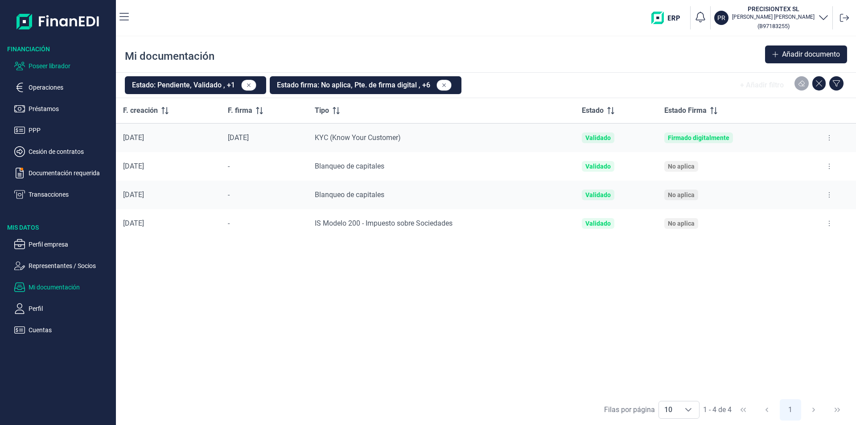
click at [60, 66] on p "Poseer librador" at bounding box center [71, 66] width 84 height 11
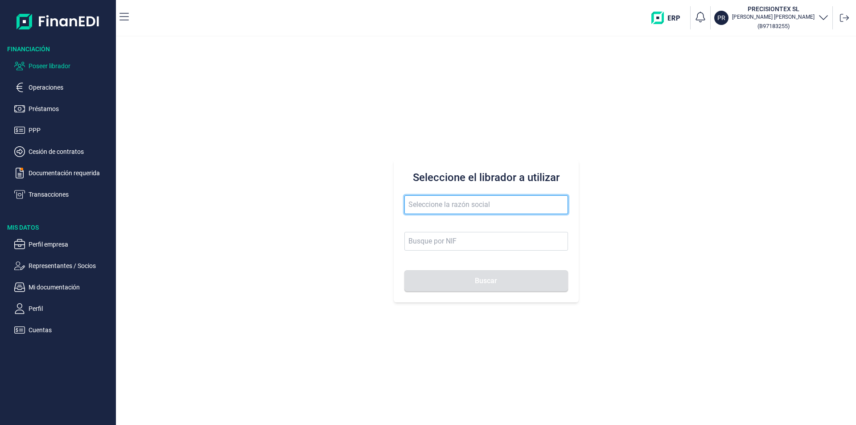
click at [413, 205] on input "text" at bounding box center [486, 204] width 164 height 19
click at [436, 204] on input "PRODCUTOS METALICOS DE IBI" at bounding box center [486, 204] width 164 height 19
click at [522, 201] on input "PRODUCTOS METALICOS DE IBI" at bounding box center [486, 204] width 164 height 19
drag, startPoint x: 522, startPoint y: 201, endPoint x: 403, endPoint y: 201, distance: 119.0
click at [403, 201] on div "Seleccione el librador a utilizar PRODUCTOS METALICOS DE IBI Buscar" at bounding box center [486, 231] width 185 height 143
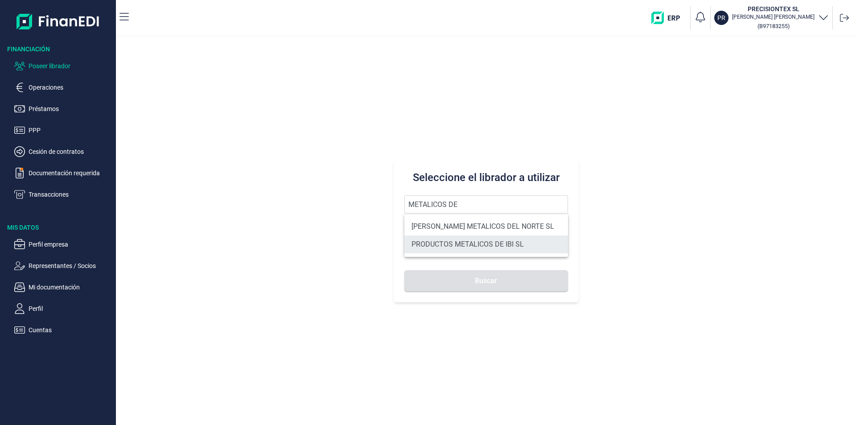
click at [487, 244] on li "PRODUCTOS METALICOS DE IBI SL" at bounding box center [486, 244] width 164 height 18
type input "PRODUCTOS METALICOS DE IBI SL"
type input "B54487491"
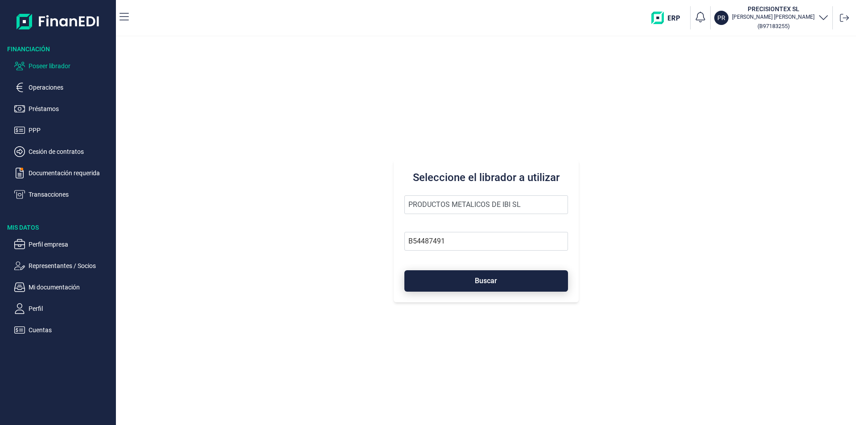
click at [471, 280] on button "Buscar" at bounding box center [486, 280] width 164 height 21
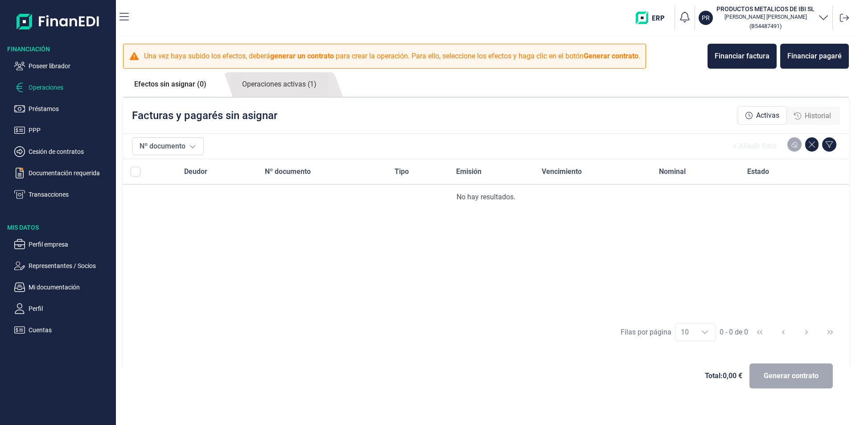
click at [51, 87] on p "Operaciones" at bounding box center [71, 87] width 84 height 11
click at [822, 59] on div "Financiar pagaré" at bounding box center [814, 56] width 54 height 11
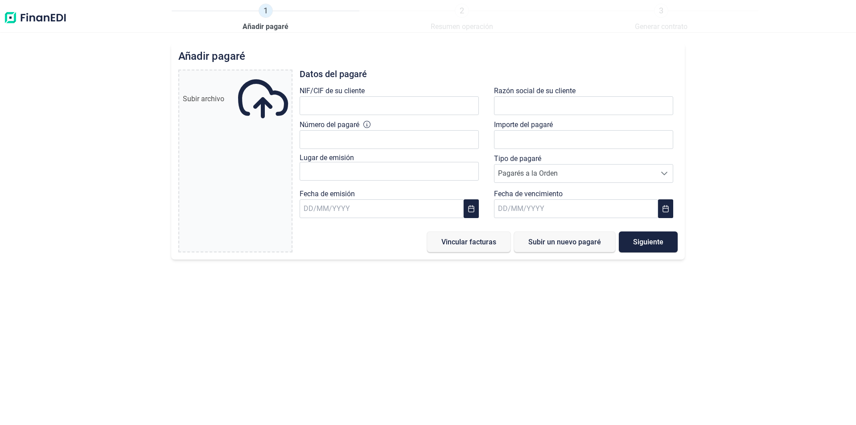
type input "0,00 €"
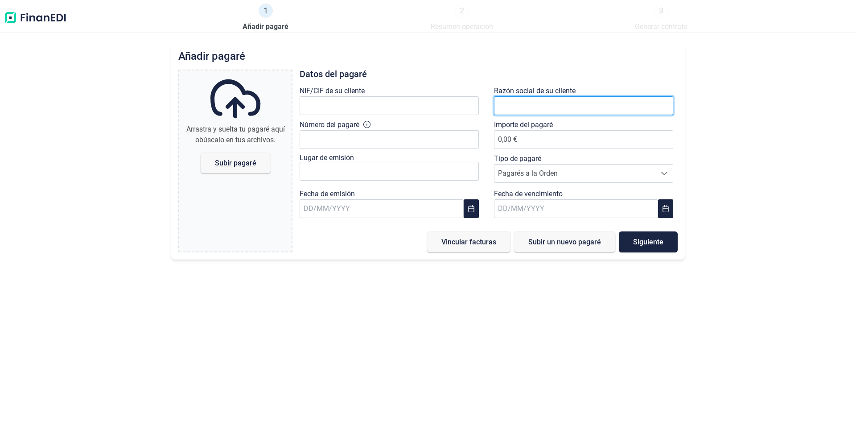
click at [547, 103] on input "text" at bounding box center [583, 105] width 179 height 19
type input "CONVICO DO"
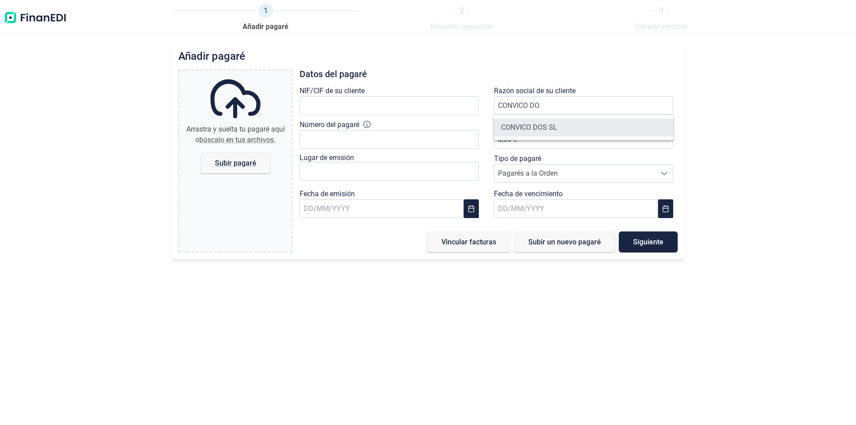
click at [550, 129] on li "CONVICO DOS SL" at bounding box center [583, 128] width 179 height 18
type input "B54632971"
type input "CONVICO DOS SL"
click at [20, 18] on img at bounding box center [35, 18] width 63 height 29
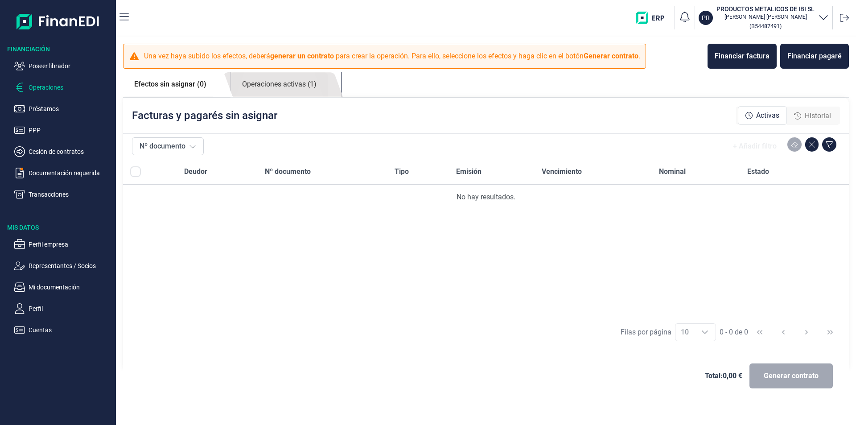
click at [273, 87] on link "Operaciones activas (1)" at bounding box center [279, 84] width 97 height 25
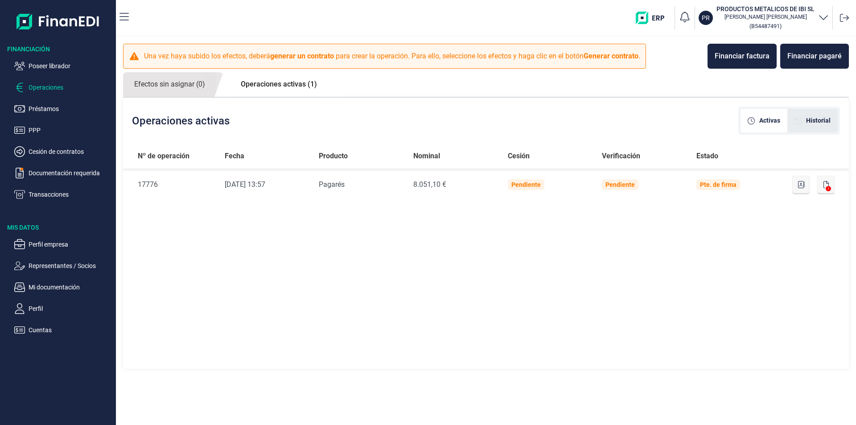
click at [822, 117] on span "Historial" at bounding box center [818, 120] width 25 height 9
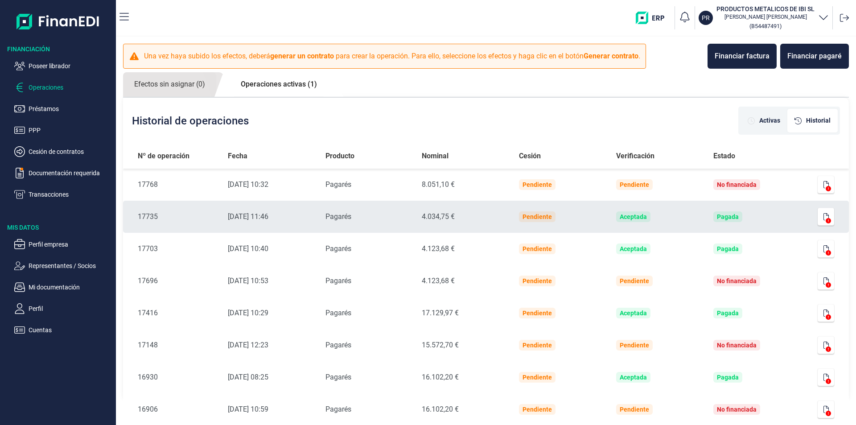
click at [797, 217] on td "Pagada" at bounding box center [755, 217] width 98 height 32
click at [465, 213] on div "4.034,75 €" at bounding box center [463, 216] width 83 height 11
click at [825, 217] on icon "button" at bounding box center [825, 216] width 5 height 7
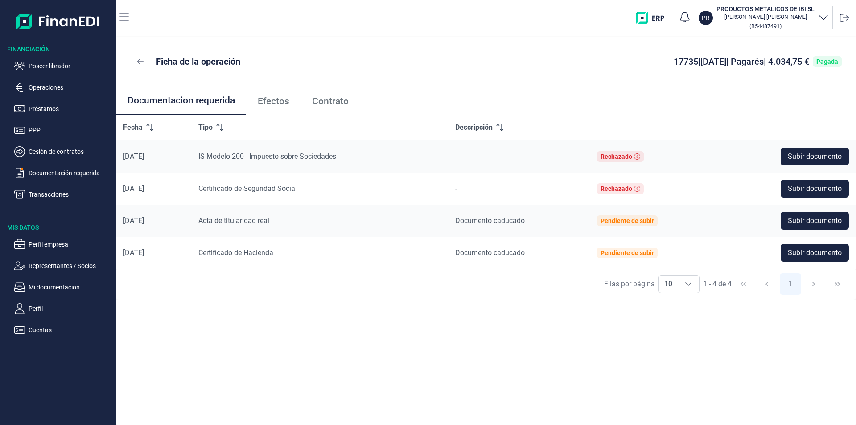
click at [280, 101] on span "Efectos" at bounding box center [274, 101] width 32 height 9
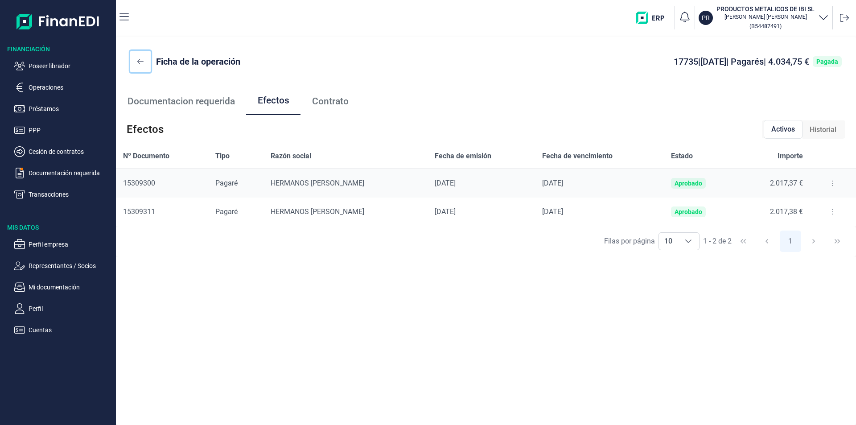
click at [139, 61] on icon at bounding box center [140, 61] width 6 height 7
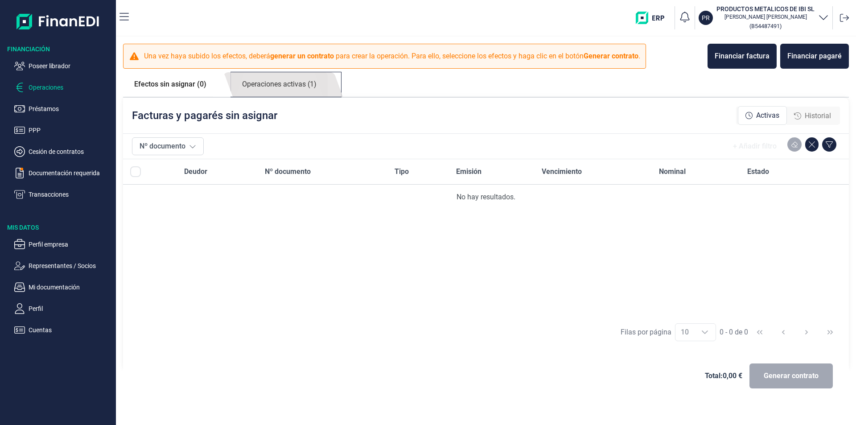
click at [277, 85] on link "Operaciones activas (1)" at bounding box center [279, 84] width 97 height 25
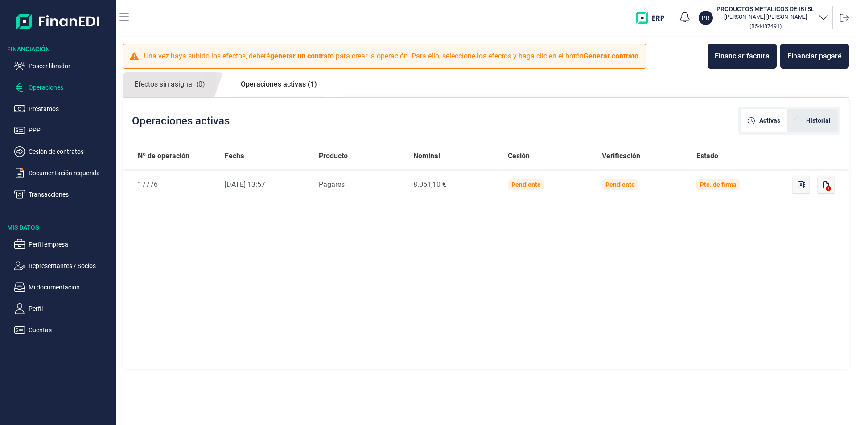
click at [812, 116] on span "Historial" at bounding box center [818, 120] width 25 height 9
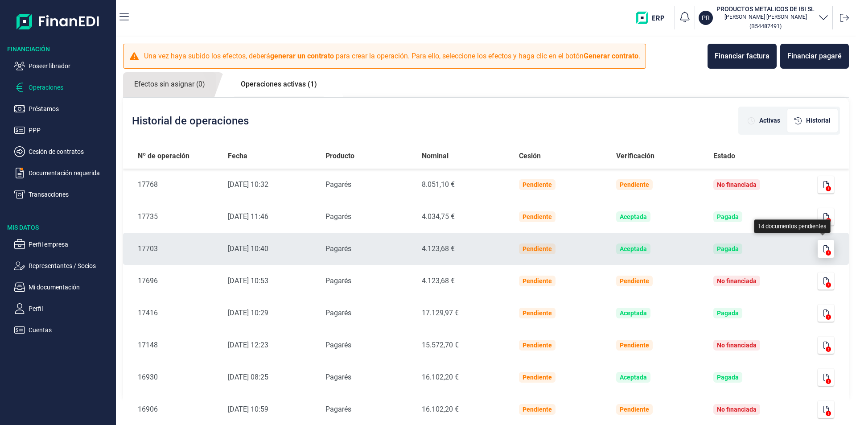
click at [823, 249] on icon "button" at bounding box center [825, 248] width 5 height 7
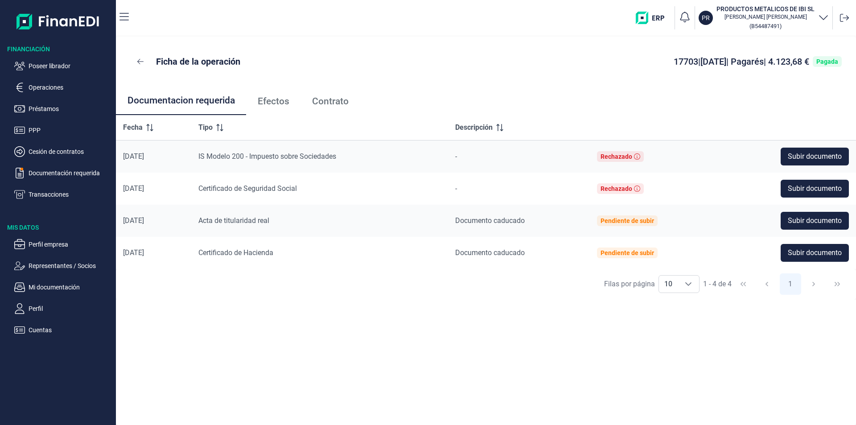
click at [285, 103] on span "Efectos" at bounding box center [274, 101] width 32 height 9
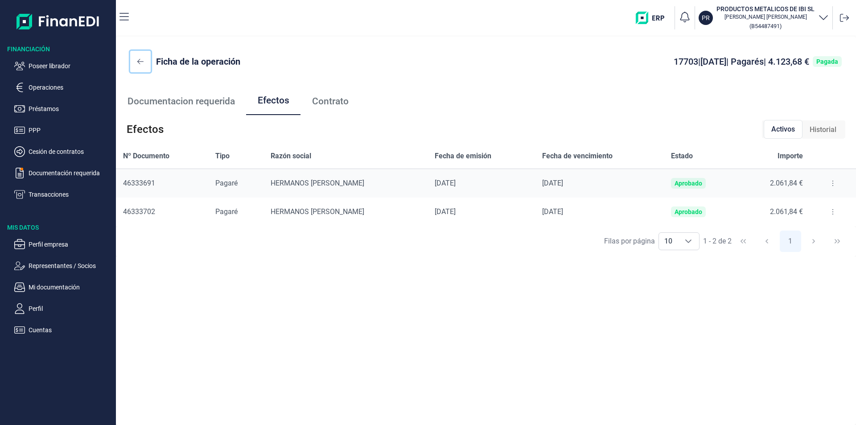
click at [141, 64] on icon at bounding box center [140, 61] width 6 height 7
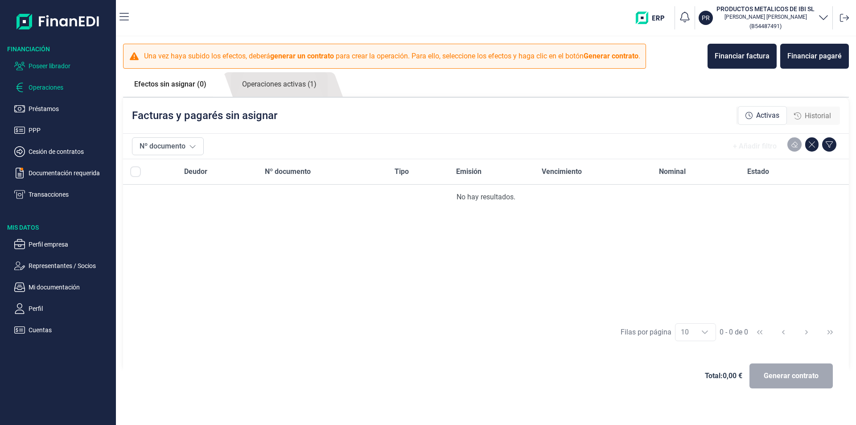
click at [65, 66] on p "Poseer librador" at bounding box center [71, 66] width 84 height 11
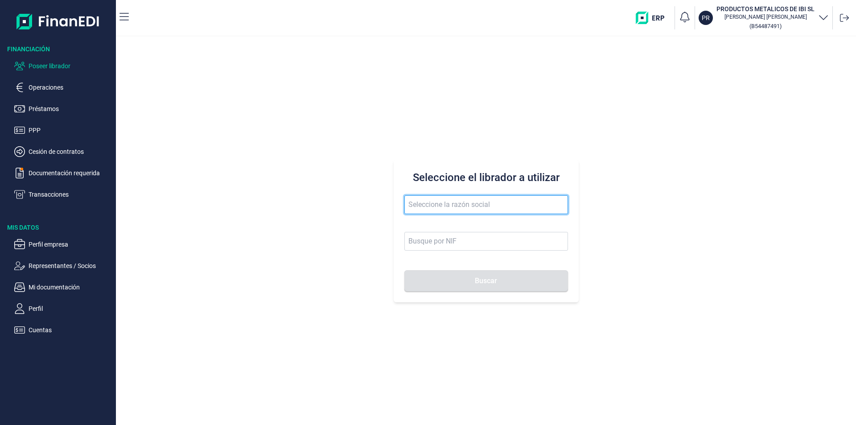
click at [423, 206] on input "text" at bounding box center [486, 204] width 164 height 19
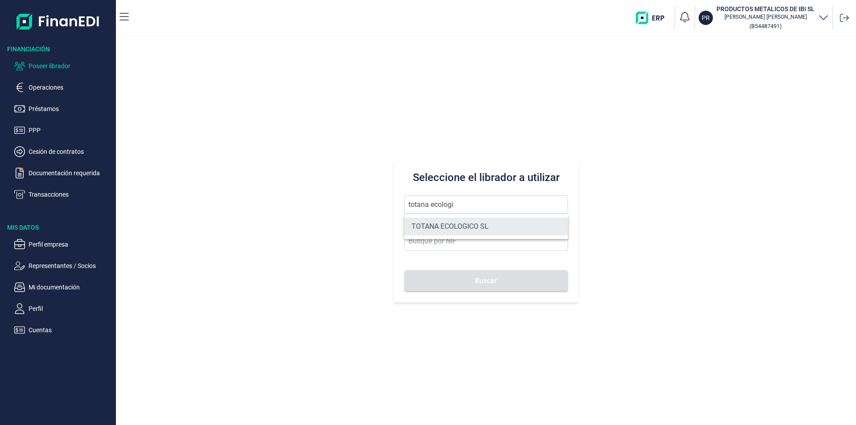
click at [471, 224] on li "TOTANA ECOLOGICO SL" at bounding box center [486, 227] width 164 height 18
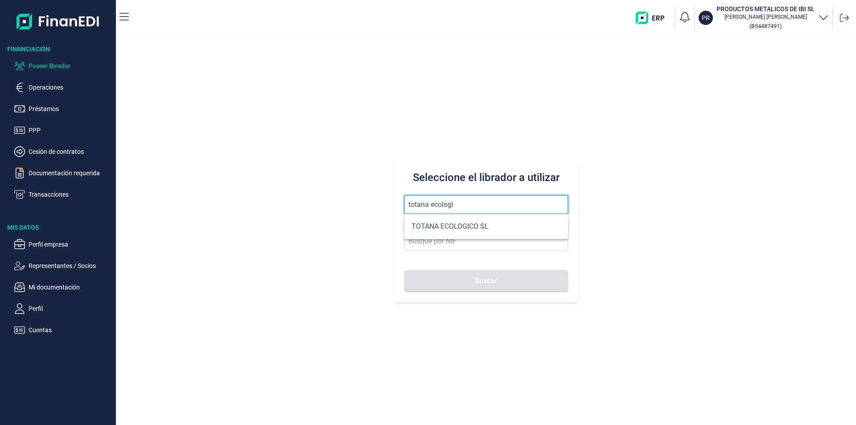
type input "TOTANA ECOLOGICO SL"
type input "B05552864"
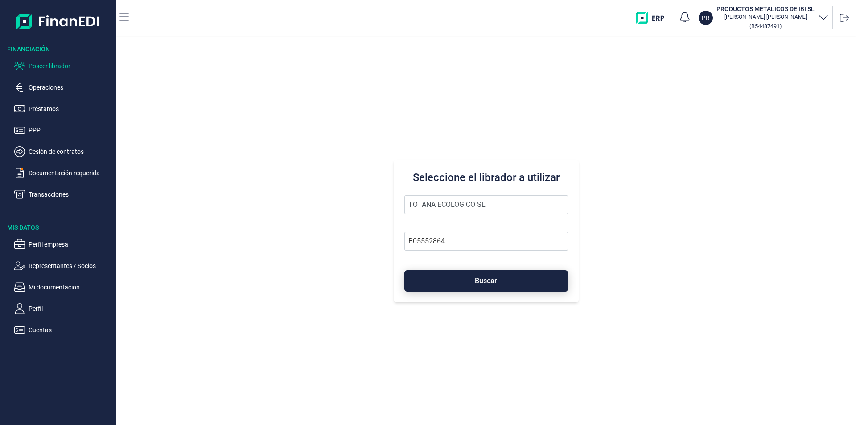
click at [484, 282] on span "Buscar" at bounding box center [486, 280] width 22 height 7
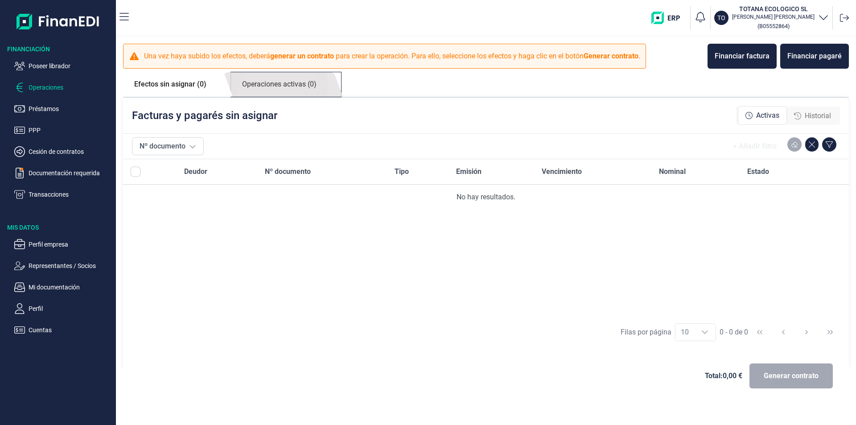
click at [283, 85] on link "Operaciones activas (0)" at bounding box center [279, 84] width 97 height 25
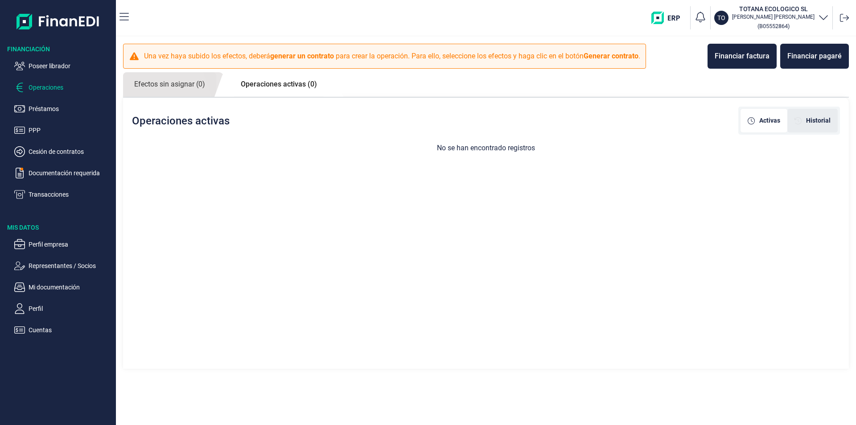
click at [816, 118] on span "Historial" at bounding box center [818, 120] width 25 height 9
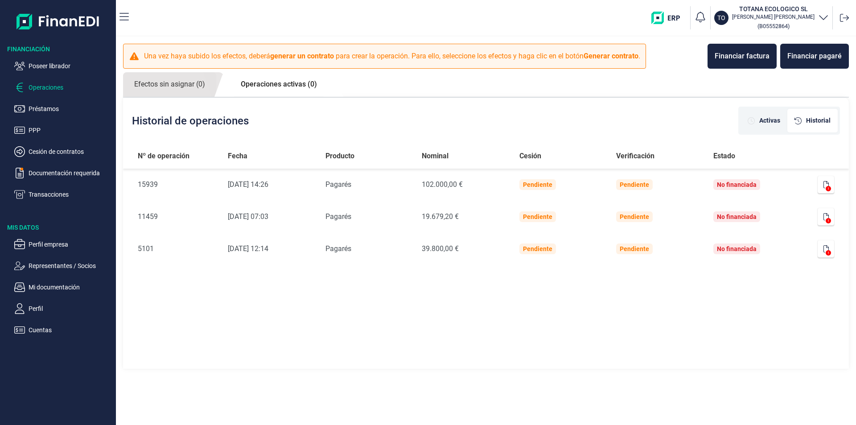
click at [291, 86] on link "Operaciones activas (0)" at bounding box center [279, 84] width 99 height 24
click at [185, 79] on link "Efectos sin asignar (0)" at bounding box center [169, 84] width 93 height 25
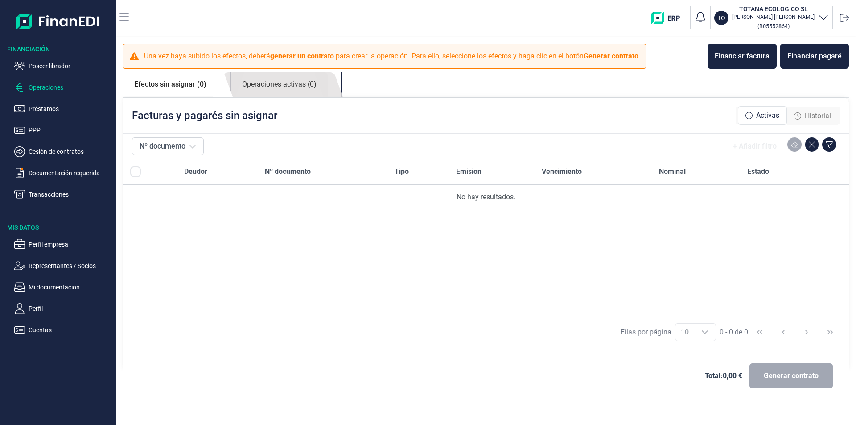
click at [287, 86] on link "Operaciones activas (0)" at bounding box center [279, 84] width 97 height 25
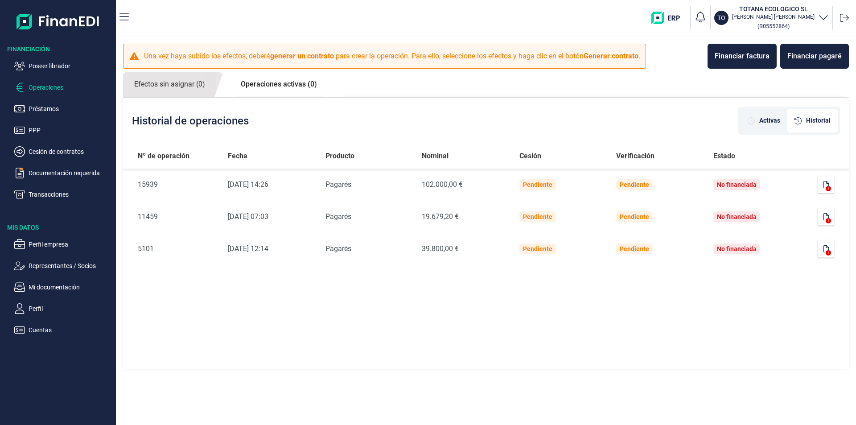
click at [817, 122] on span "Historial" at bounding box center [818, 120] width 25 height 9
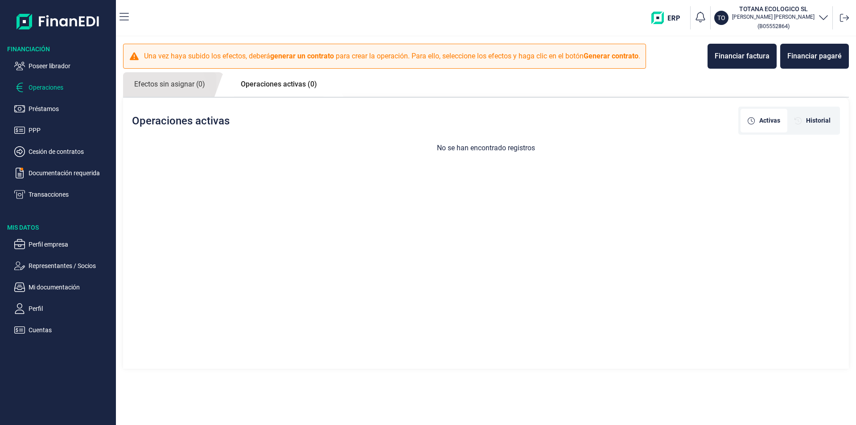
click at [768, 119] on span "Activas" at bounding box center [769, 120] width 21 height 9
click at [188, 86] on link "Efectos sin asignar (0)" at bounding box center [169, 84] width 93 height 25
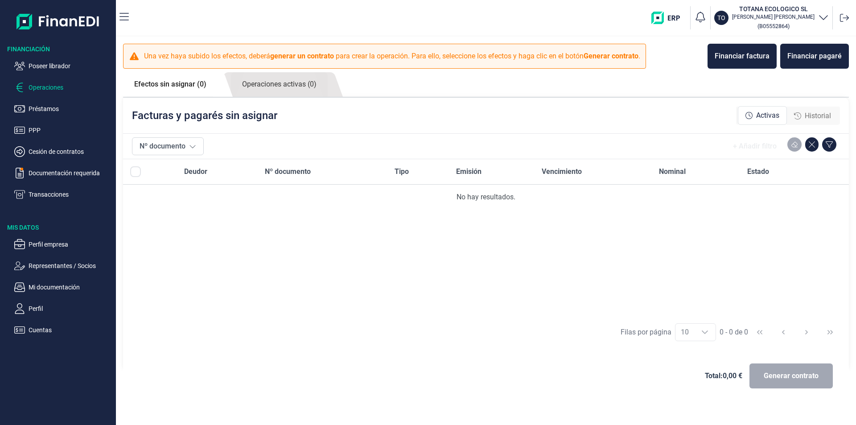
click at [812, 119] on span "Historial" at bounding box center [818, 116] width 26 height 11
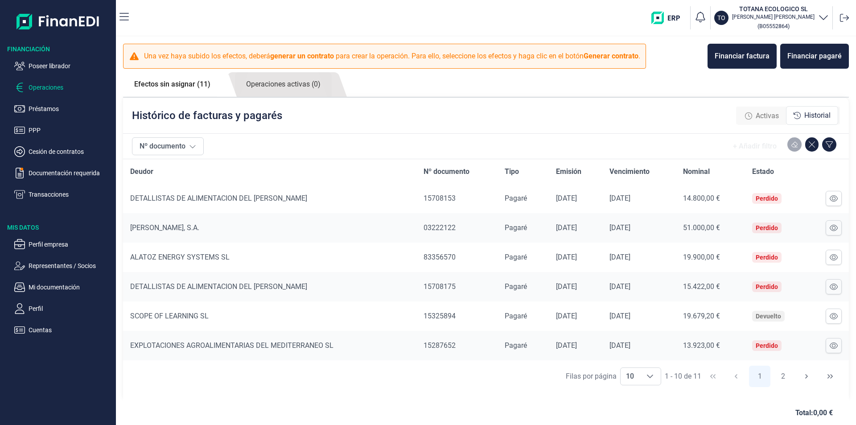
scroll to position [118, 0]
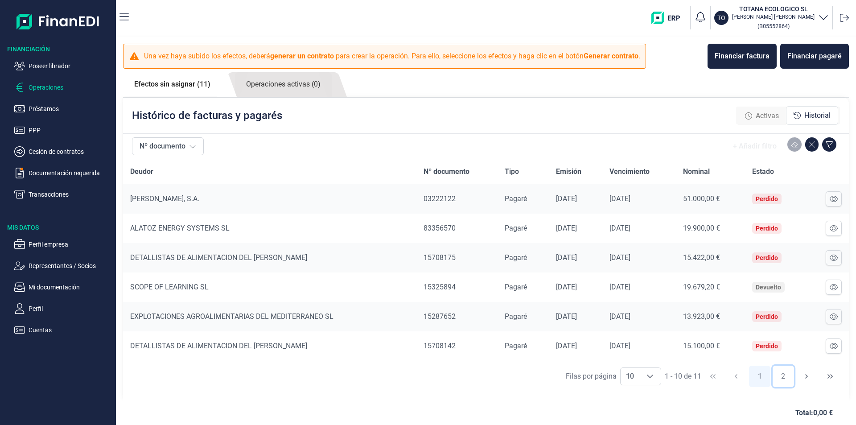
click at [777, 374] on button "2" at bounding box center [782, 375] width 21 height 21
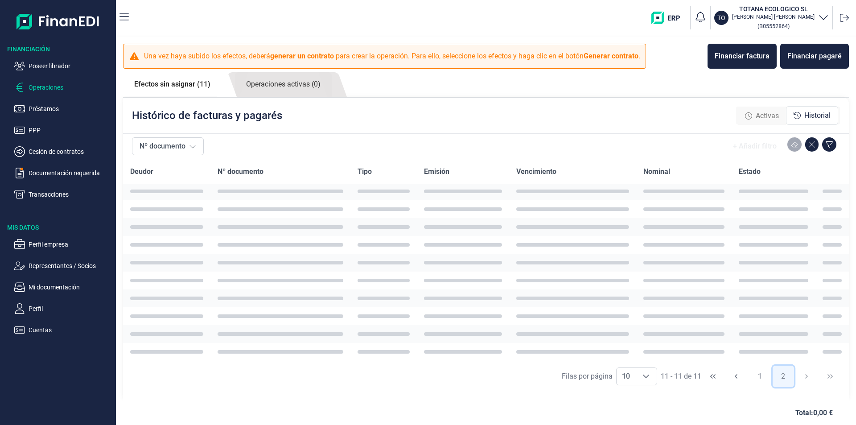
scroll to position [0, 0]
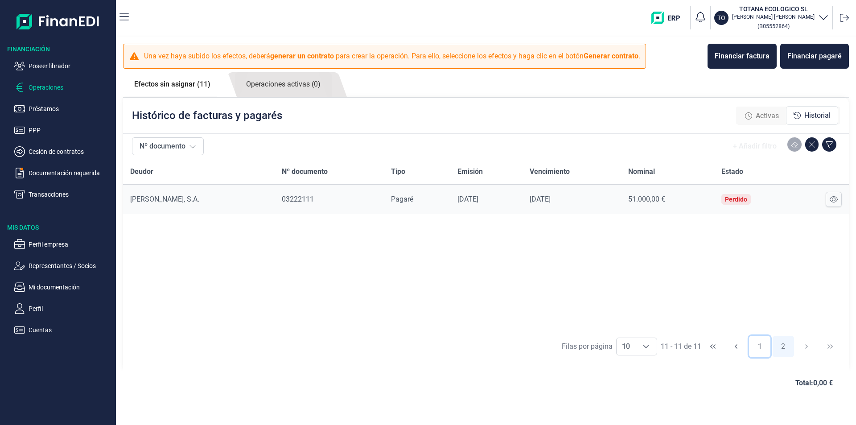
click at [758, 342] on button "1" at bounding box center [759, 346] width 21 height 21
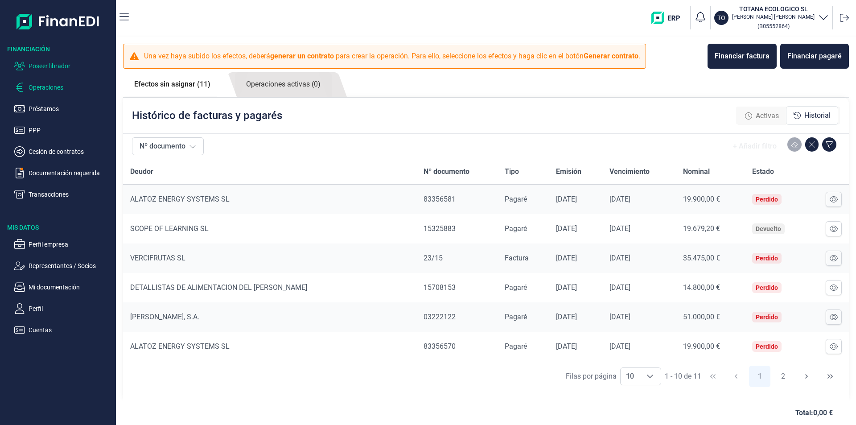
click at [61, 65] on p "Poseer librador" at bounding box center [71, 66] width 84 height 11
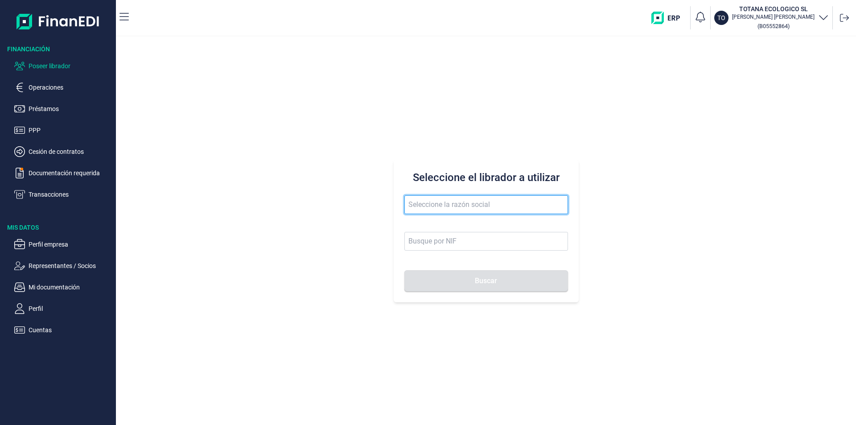
click at [423, 205] on input "text" at bounding box center [486, 204] width 164 height 19
type input "marzing"
click at [432, 205] on input "marzing" at bounding box center [486, 204] width 164 height 19
click at [437, 205] on input "marzing" at bounding box center [486, 204] width 164 height 19
drag, startPoint x: 438, startPoint y: 205, endPoint x: 397, endPoint y: 204, distance: 41.0
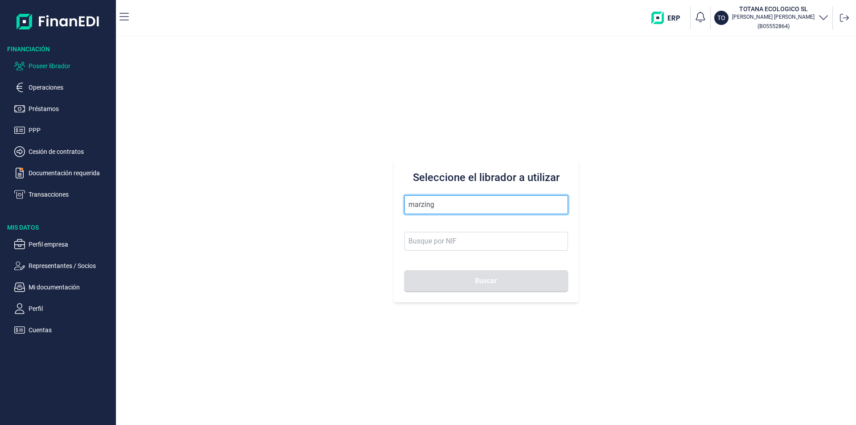
click at [397, 204] on div "Seleccione el librador a utilizar marzing Buscar" at bounding box center [486, 231] width 185 height 143
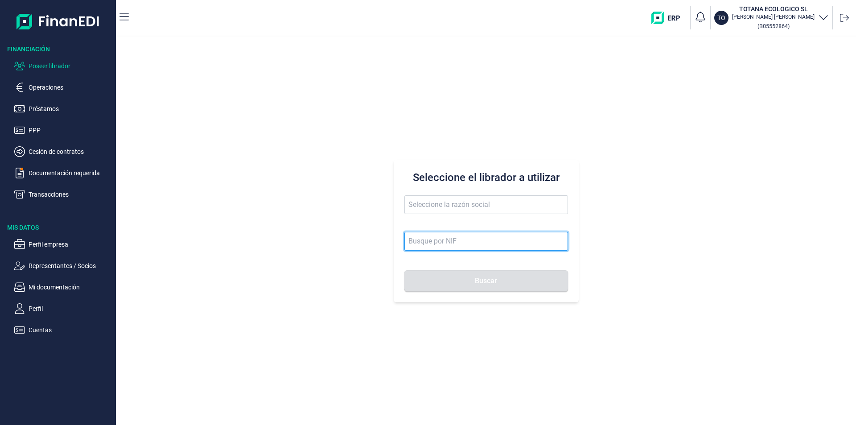
click at [416, 245] on input at bounding box center [486, 241] width 164 height 19
type input "a28963148"
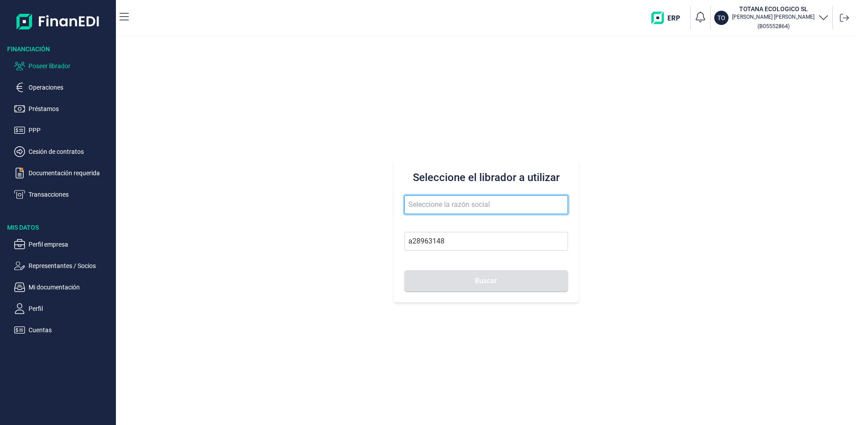
click at [428, 202] on input "text" at bounding box center [486, 204] width 164 height 19
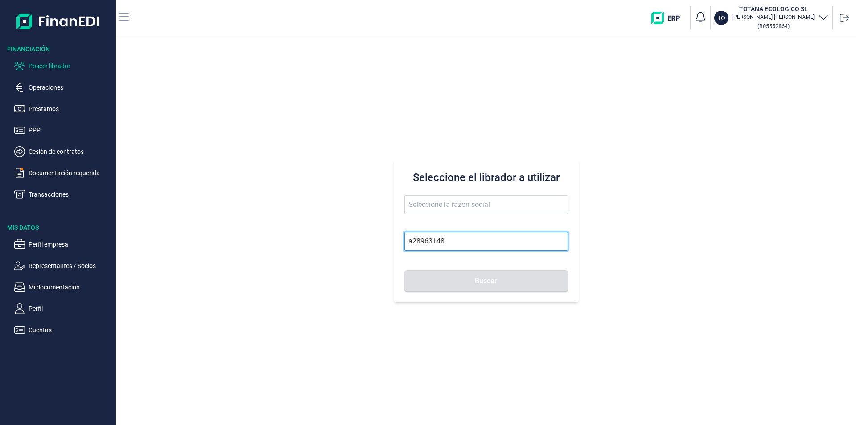
click at [446, 242] on input "a28963148" at bounding box center [486, 241] width 164 height 19
drag, startPoint x: 447, startPoint y: 239, endPoint x: 385, endPoint y: 234, distance: 62.2
click at [385, 234] on div "Seleccione el librador a utilizar a28963148 Buscar" at bounding box center [486, 231] width 740 height 388
click at [412, 238] on input at bounding box center [486, 241] width 164 height 19
type input "A28963148"
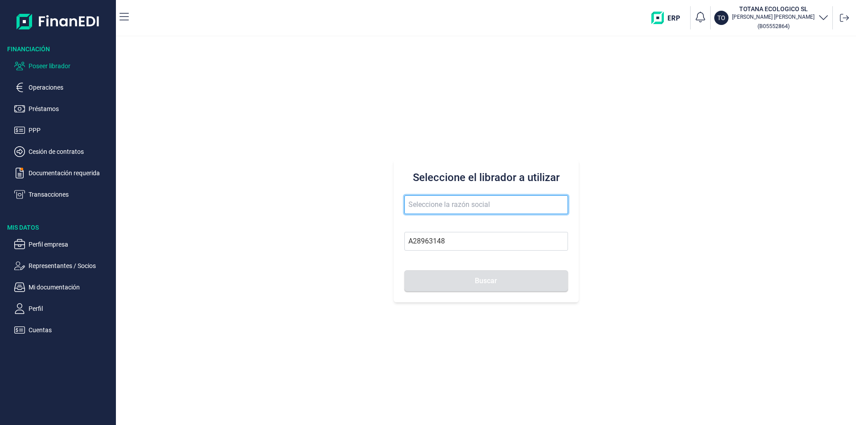
click at [438, 203] on input "text" at bounding box center [486, 204] width 164 height 19
